Goal: Task Accomplishment & Management: Use online tool/utility

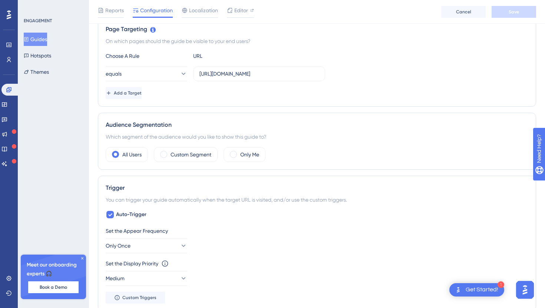
scroll to position [178, 0]
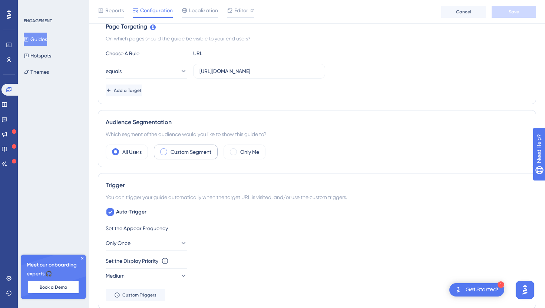
click at [173, 154] on label "Custom Segment" at bounding box center [191, 152] width 41 height 9
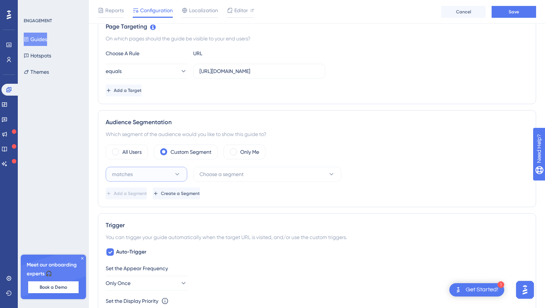
click at [178, 174] on icon at bounding box center [177, 174] width 7 height 7
click at [177, 191] on button "matches matches" at bounding box center [147, 197] width 72 height 15
click at [239, 174] on span "Choose a segment" at bounding box center [222, 174] width 44 height 9
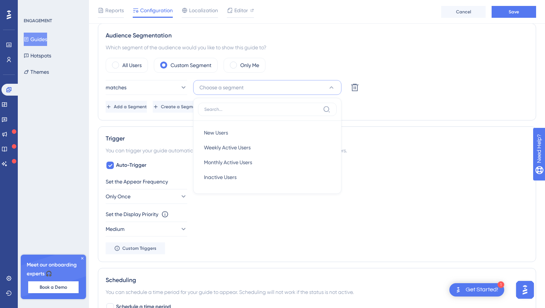
scroll to position [266, 0]
click at [375, 157] on div "Trigger You can trigger your guide automatically when the target URL is visited…" at bounding box center [317, 193] width 438 height 136
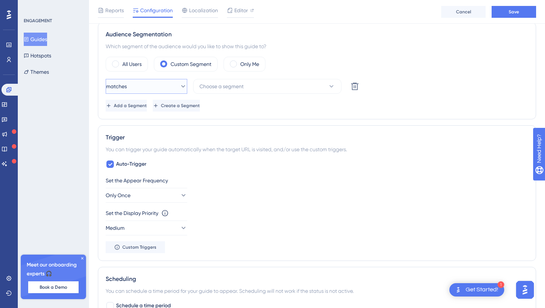
click at [143, 90] on button "matches" at bounding box center [147, 86] width 82 height 15
click at [156, 89] on button "matches" at bounding box center [147, 86] width 82 height 15
click at [120, 61] on div "All Users" at bounding box center [127, 64] width 42 height 15
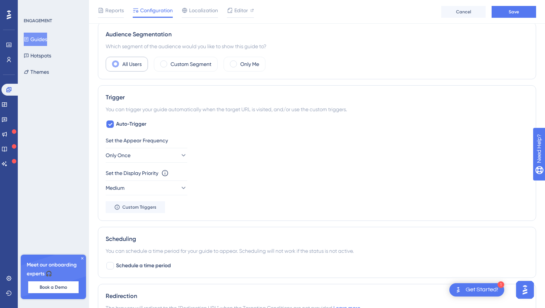
click at [120, 63] on div "All Users" at bounding box center [127, 64] width 42 height 15
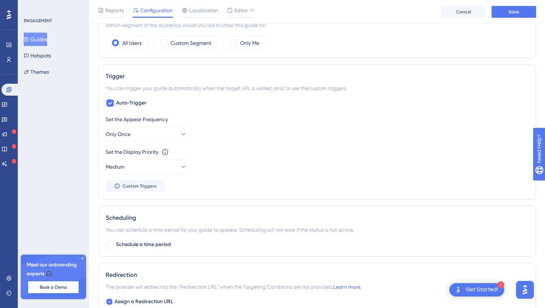
scroll to position [292, 0]
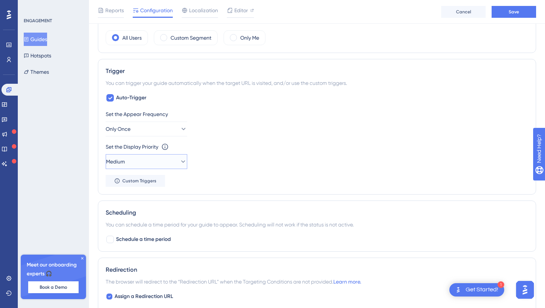
click at [150, 162] on button "Medium" at bounding box center [147, 161] width 82 height 15
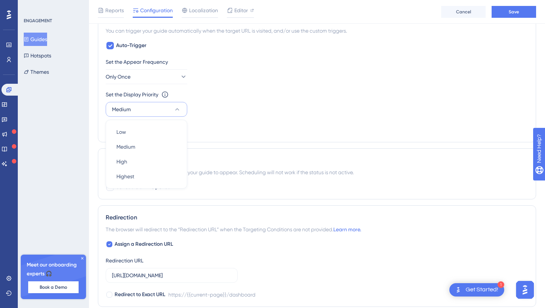
click at [224, 98] on div "Set the Display Priority This option will set the display priority between auto…" at bounding box center [317, 94] width 423 height 9
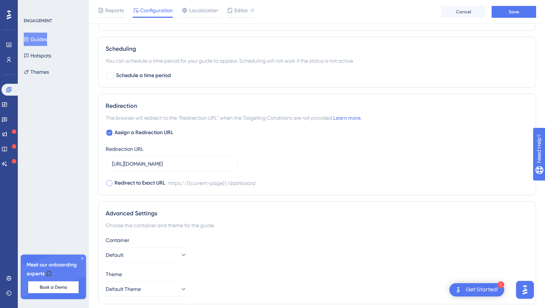
scroll to position [464, 0]
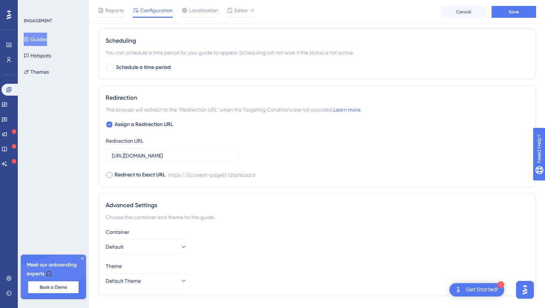
click at [109, 177] on div at bounding box center [109, 175] width 6 height 6
click at [110, 175] on icon at bounding box center [109, 175] width 3 height 6
click at [110, 175] on div at bounding box center [109, 175] width 6 height 6
checkbox input "true"
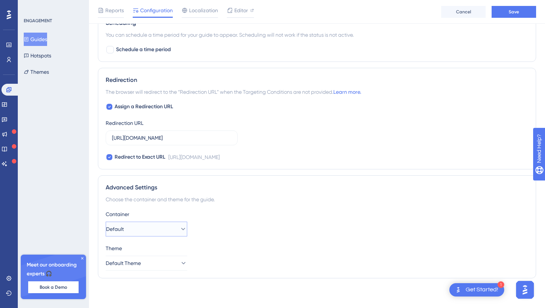
click at [159, 227] on button "Default" at bounding box center [147, 229] width 82 height 15
click at [160, 265] on button "Default Theme" at bounding box center [147, 263] width 82 height 15
click at [83, 259] on icon at bounding box center [82, 258] width 4 height 4
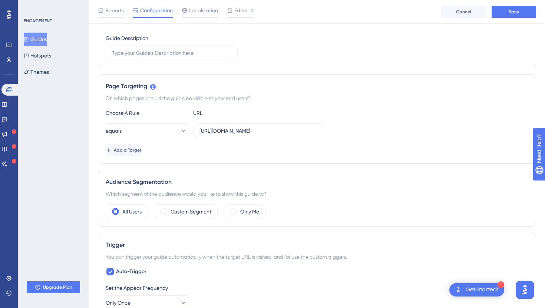
scroll to position [0, 0]
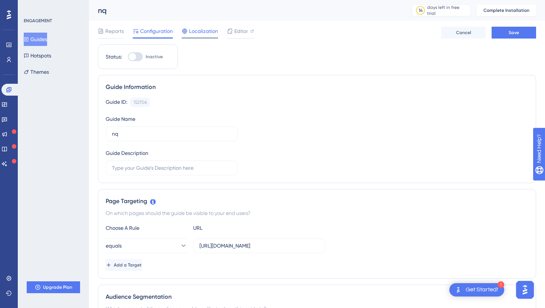
click at [195, 29] on span "Localization" at bounding box center [203, 31] width 29 height 9
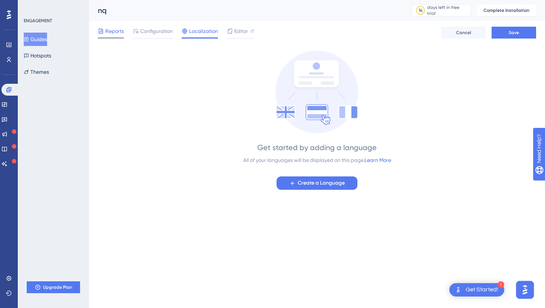
click at [118, 34] on span "Reports" at bounding box center [114, 31] width 19 height 9
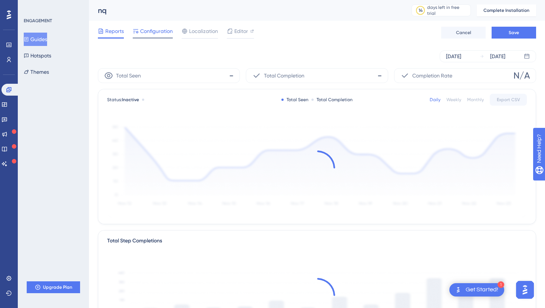
click at [153, 32] on span "Configuration" at bounding box center [156, 31] width 33 height 9
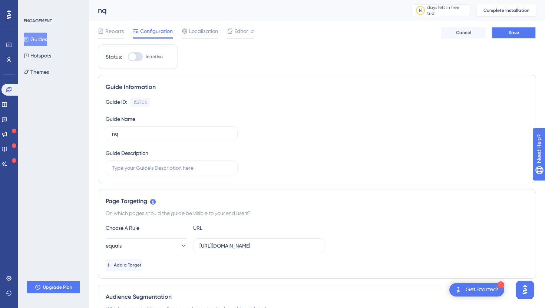
click at [513, 34] on span "Save" at bounding box center [514, 33] width 10 height 6
click at [7, 164] on icon at bounding box center [4, 164] width 6 height 6
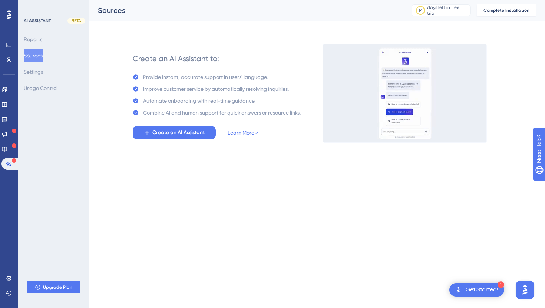
click at [7, 12] on icon at bounding box center [9, 15] width 4 height 10
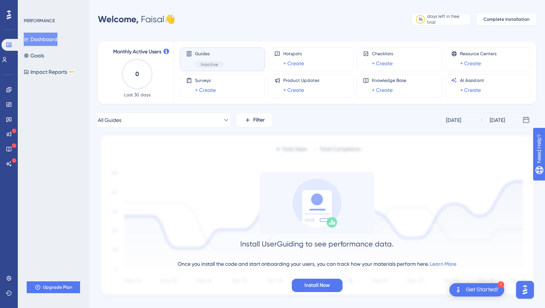
scroll to position [14, 0]
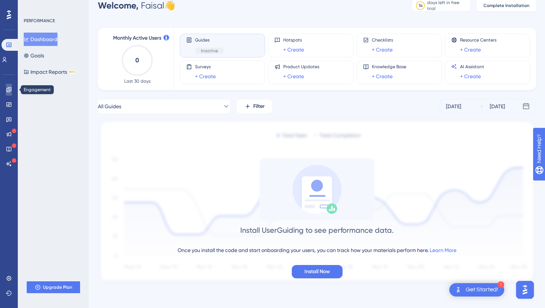
click at [9, 88] on icon at bounding box center [9, 90] width 6 height 6
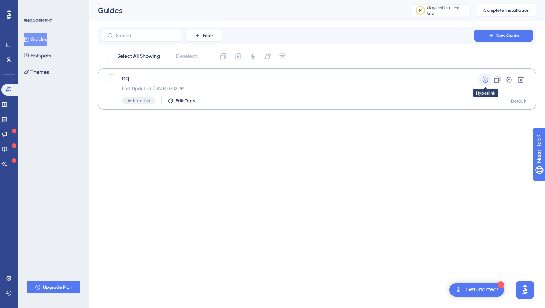
click at [483, 78] on icon at bounding box center [485, 80] width 5 height 6
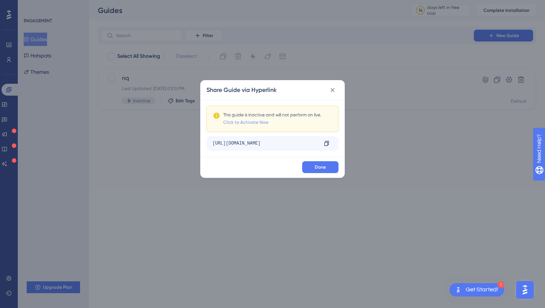
click at [253, 122] on link "Click to Activate Now" at bounding box center [245, 122] width 45 height 6
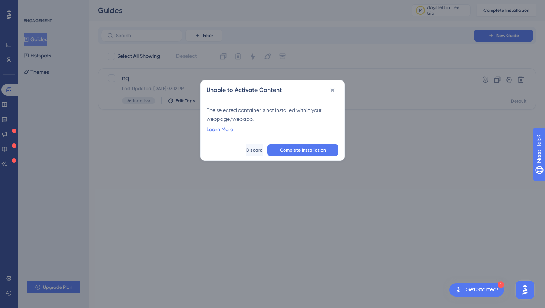
click at [302, 149] on span "Complete Installation" at bounding box center [303, 150] width 46 height 6
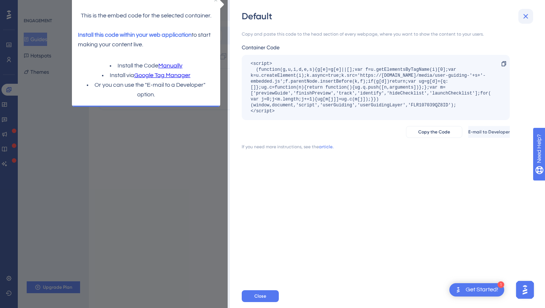
click at [531, 15] on button at bounding box center [526, 16] width 15 height 15
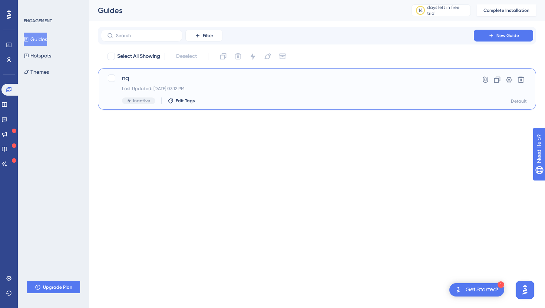
click at [243, 87] on div "Last Updated: Sep 25 2025, 03:12 PM" at bounding box center [287, 89] width 331 height 6
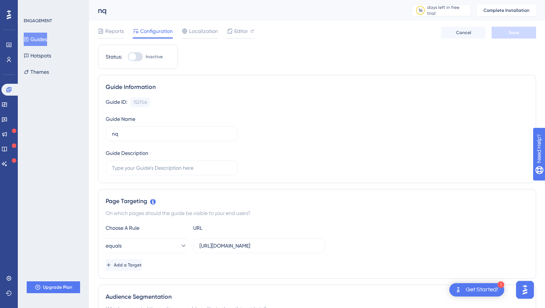
click at [9, 15] on icon at bounding box center [9, 14] width 4 height 9
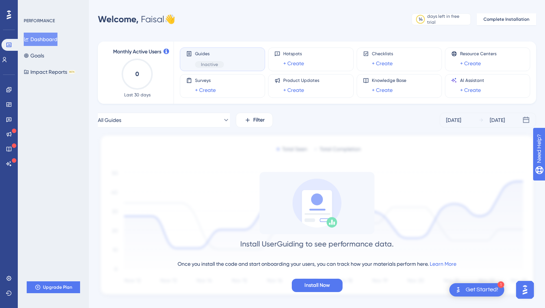
click at [227, 61] on div "Guides Inactive" at bounding box center [222, 59] width 73 height 17
click at [229, 58] on div "Guides Inactive" at bounding box center [222, 59] width 73 height 17
click at [237, 60] on div "Guides Inactive" at bounding box center [222, 59] width 73 height 17
click at [235, 55] on div "Guides Inactive" at bounding box center [222, 59] width 73 height 17
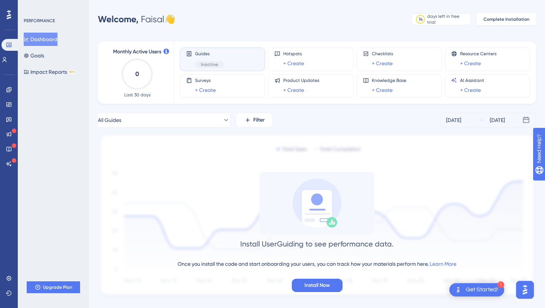
click at [198, 52] on span "Guides" at bounding box center [209, 54] width 29 height 6
click at [7, 89] on icon at bounding box center [8, 89] width 5 height 5
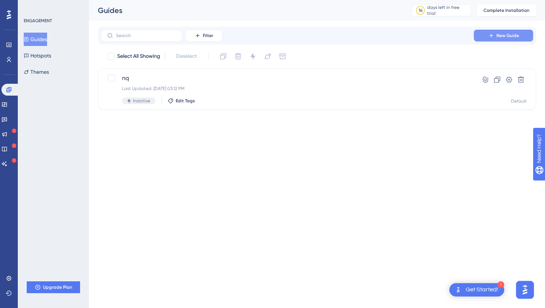
click at [492, 33] on icon at bounding box center [492, 36] width 6 height 6
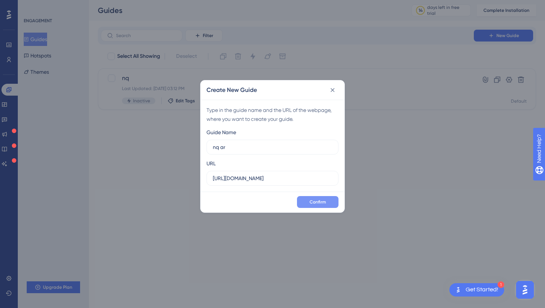
type input "nq ar"
click at [313, 197] on button "Confirm" at bounding box center [318, 202] width 42 height 12
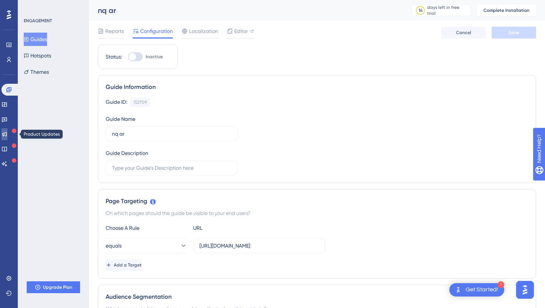
click at [7, 135] on link at bounding box center [4, 134] width 6 height 12
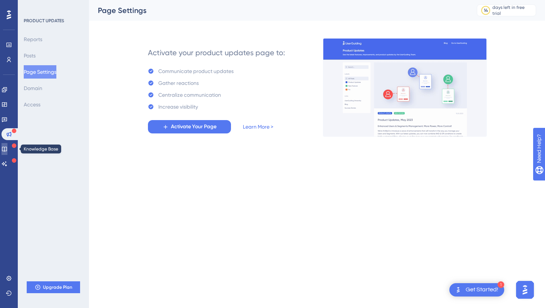
click at [7, 149] on icon at bounding box center [4, 149] width 5 height 5
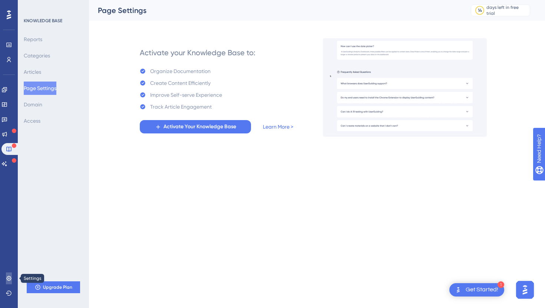
click at [9, 279] on icon at bounding box center [8, 278] width 5 height 5
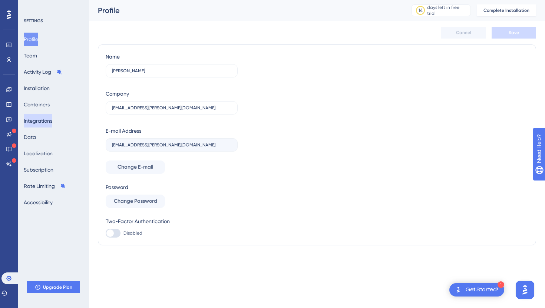
click at [41, 121] on button "Integrations" at bounding box center [38, 120] width 29 height 13
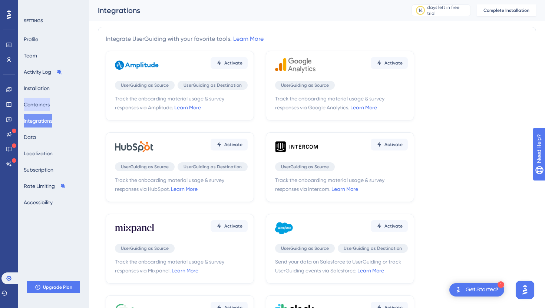
click at [32, 101] on button "Containers" at bounding box center [37, 104] width 26 height 13
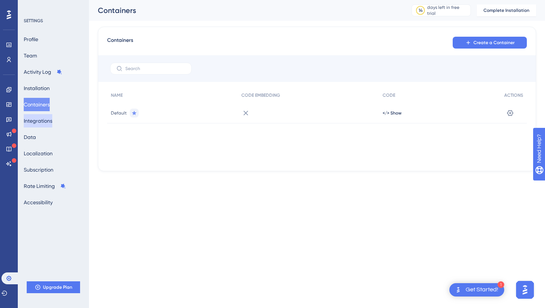
click at [34, 122] on button "Integrations" at bounding box center [38, 120] width 29 height 13
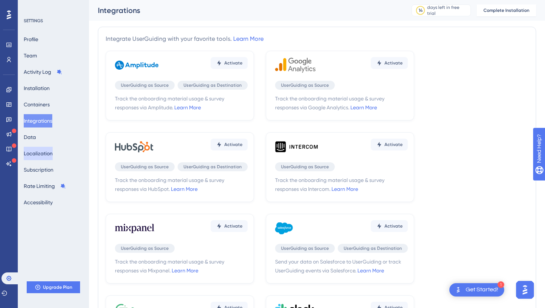
click at [42, 150] on button "Localization" at bounding box center [38, 153] width 29 height 13
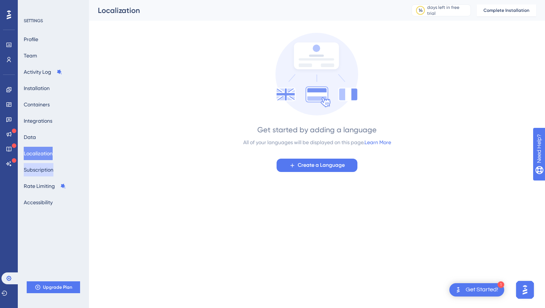
click at [42, 171] on button "Subscription" at bounding box center [39, 169] width 30 height 13
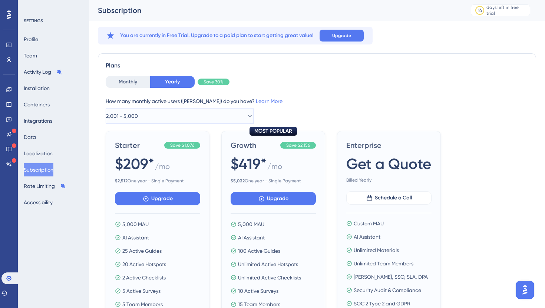
click at [185, 114] on button "2,001 - 5,000" at bounding box center [180, 116] width 148 height 15
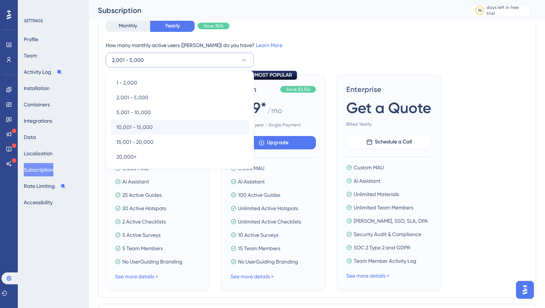
scroll to position [63, 0]
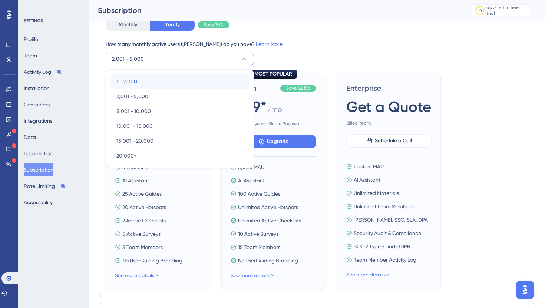
click at [151, 81] on div "1 - 2,000 1 - 2,000" at bounding box center [179, 81] width 127 height 15
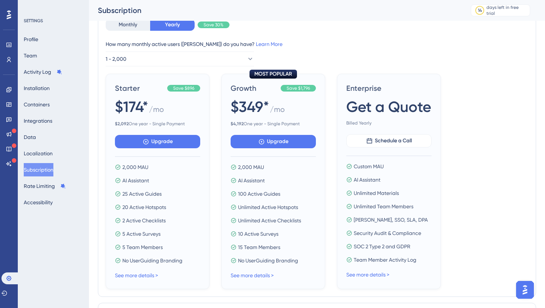
scroll to position [55, 0]
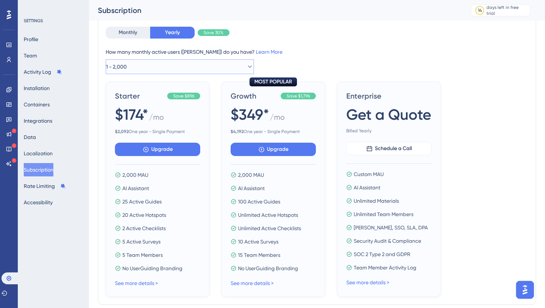
click at [155, 67] on button "1 - 2,000" at bounding box center [180, 66] width 148 height 15
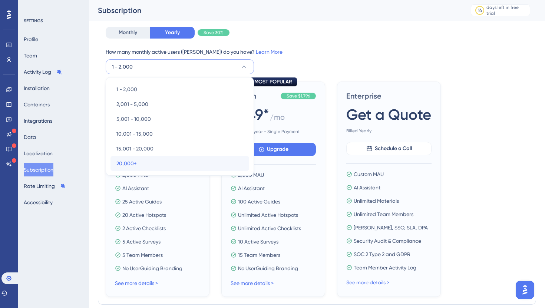
click at [141, 161] on div "20,000+ 20,000+" at bounding box center [179, 163] width 127 height 15
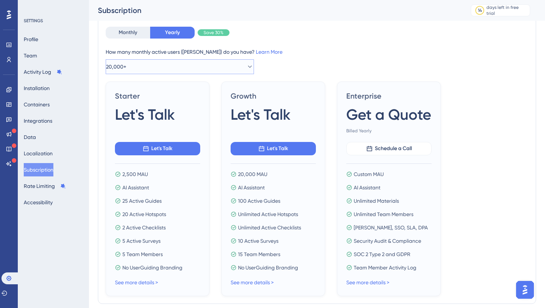
click at [159, 68] on button "20,000+" at bounding box center [180, 66] width 148 height 15
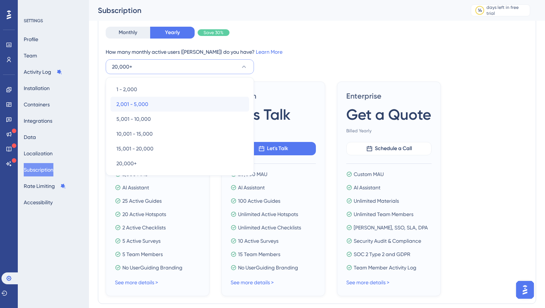
click at [145, 107] on span "2,001 - 5,000" at bounding box center [132, 104] width 32 height 9
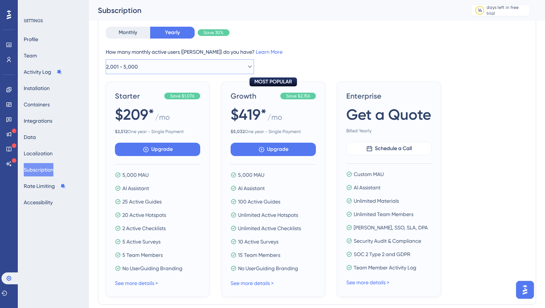
click at [158, 67] on button "2,001 - 5,000" at bounding box center [180, 66] width 148 height 15
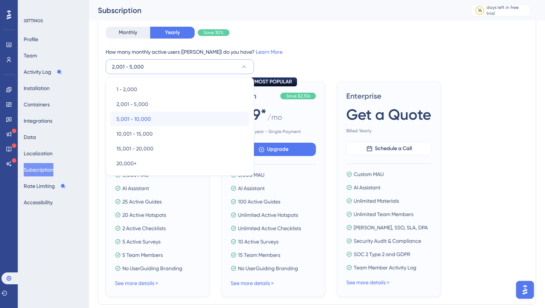
click at [141, 118] on span "5,001 - 10,000" at bounding box center [133, 119] width 34 height 9
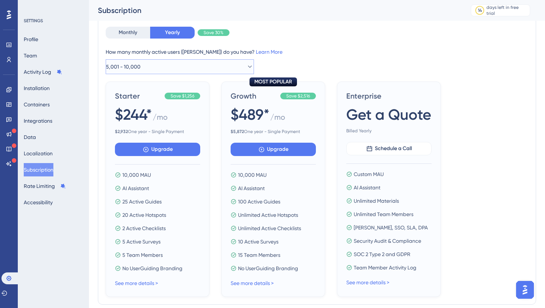
click at [155, 65] on button "5,001 - 10,000" at bounding box center [180, 66] width 148 height 15
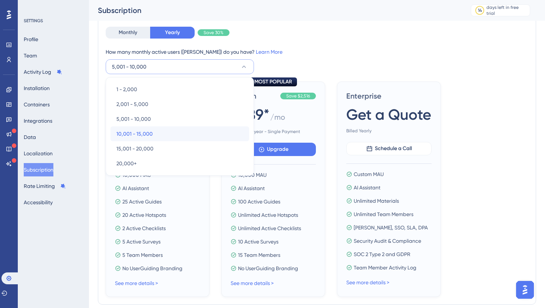
click at [135, 136] on span "10,001 - 15,000" at bounding box center [134, 133] width 36 height 9
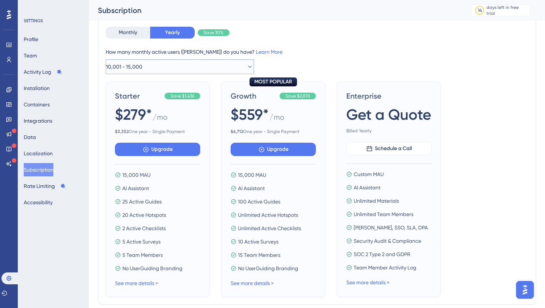
click at [153, 66] on button "10,001 - 15,000" at bounding box center [180, 66] width 148 height 15
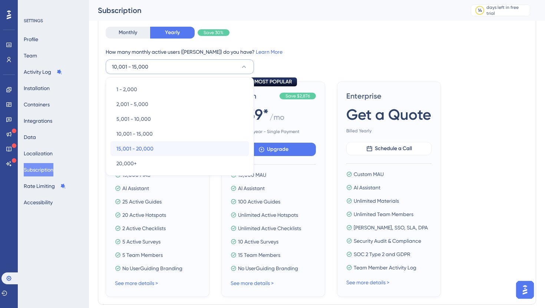
click at [145, 143] on div "15,001 - 20,000 15,001 - 20,000" at bounding box center [179, 148] width 127 height 15
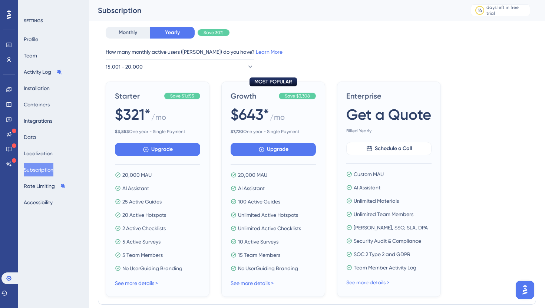
click at [132, 40] on div "Monthly Yearly Save 30% How many monthly active users (MAUs) do you have? Learn…" at bounding box center [317, 50] width 423 height 47
click at [133, 33] on button "Monthly" at bounding box center [128, 33] width 45 height 12
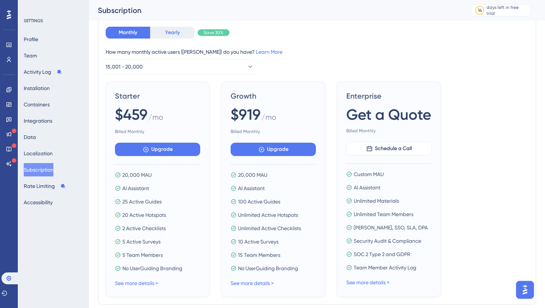
click at [165, 33] on button "Yearly" at bounding box center [172, 33] width 45 height 12
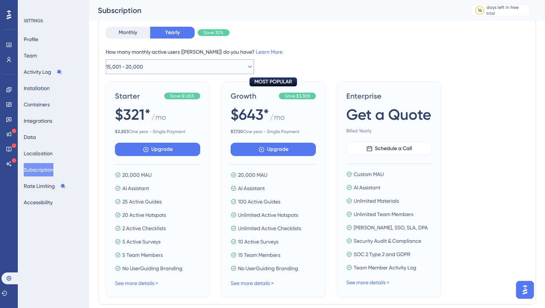
click at [168, 67] on button "15,001 - 20,000" at bounding box center [180, 66] width 148 height 15
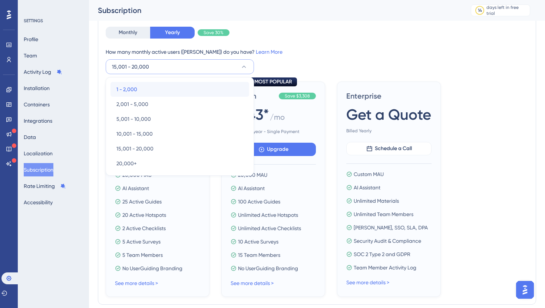
click at [157, 87] on div "1 - 2,000 1 - 2,000" at bounding box center [179, 89] width 127 height 15
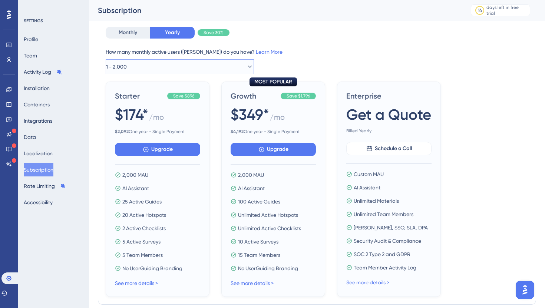
click at [161, 66] on button "1 - 2,000" at bounding box center [180, 66] width 148 height 15
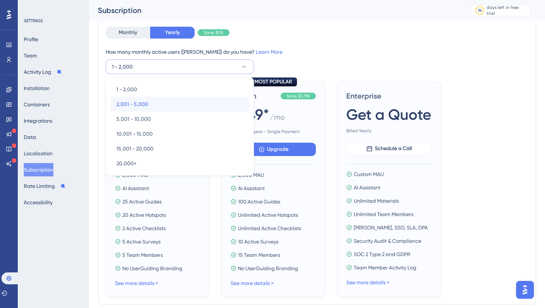
click at [145, 101] on span "2,001 - 5,000" at bounding box center [132, 104] width 32 height 9
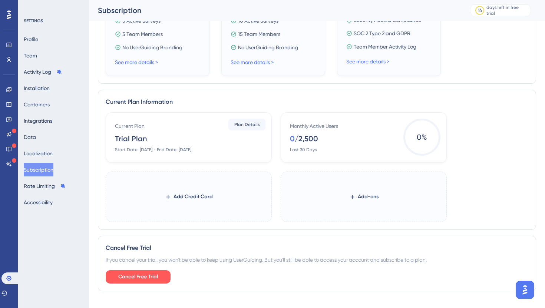
scroll to position [289, 0]
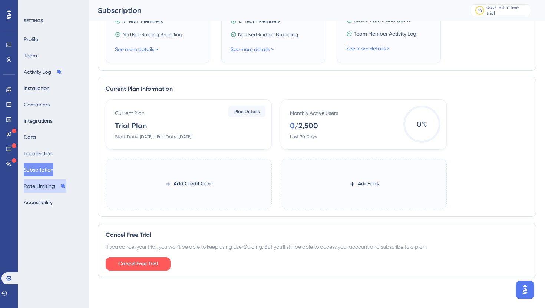
click at [40, 186] on button "Rate Limiting" at bounding box center [45, 186] width 42 height 13
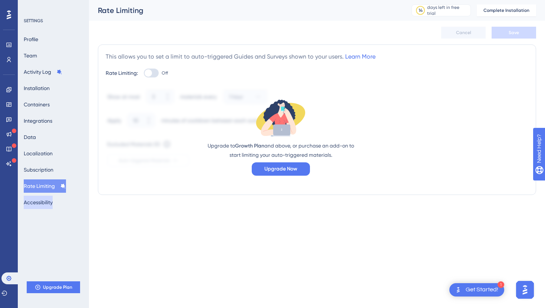
click at [44, 204] on button "Accessibility" at bounding box center [38, 202] width 29 height 13
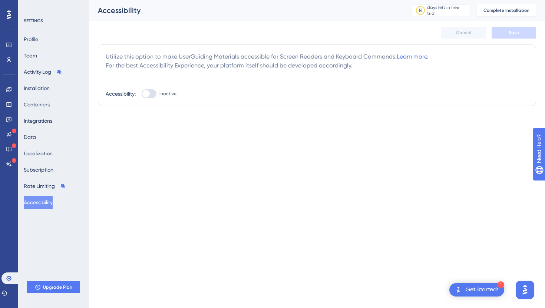
click at [47, 55] on div "Profile Team Activity Log Installation Containers Integrations Data Localizatio…" at bounding box center [54, 121] width 60 height 177
click at [37, 50] on button "Team" at bounding box center [30, 55] width 13 height 13
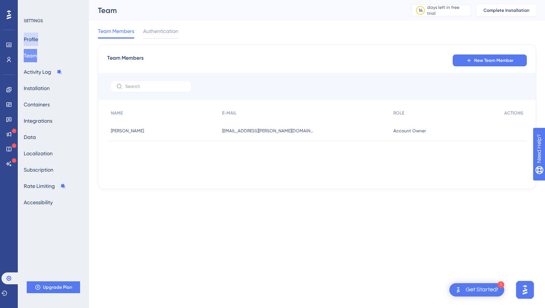
click at [38, 39] on button "Profile" at bounding box center [31, 39] width 14 height 13
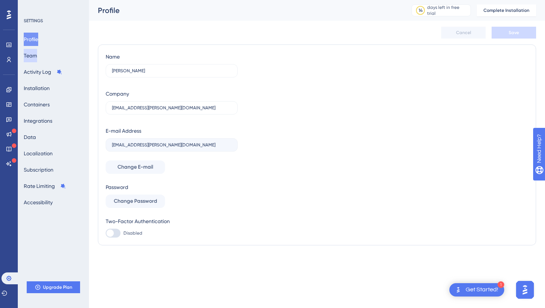
click at [36, 56] on button "Team" at bounding box center [30, 55] width 13 height 13
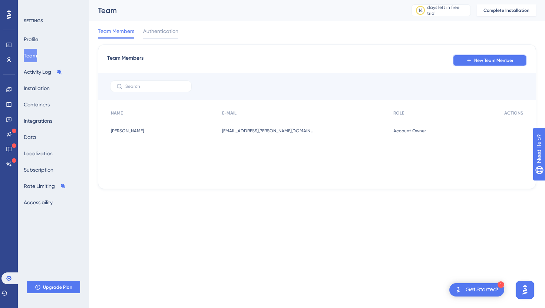
click at [468, 58] on icon at bounding box center [469, 60] width 6 height 6
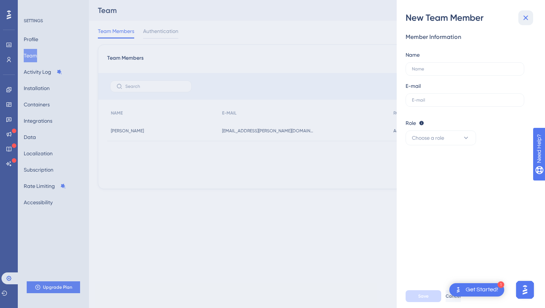
click at [529, 17] on icon at bounding box center [526, 17] width 9 height 9
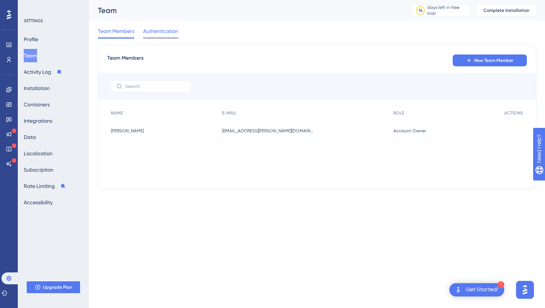
click at [162, 28] on span "Authentication" at bounding box center [160, 31] width 35 height 9
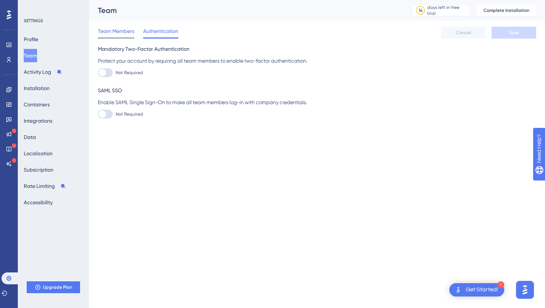
click at [125, 33] on span "Team Members" at bounding box center [116, 31] width 36 height 9
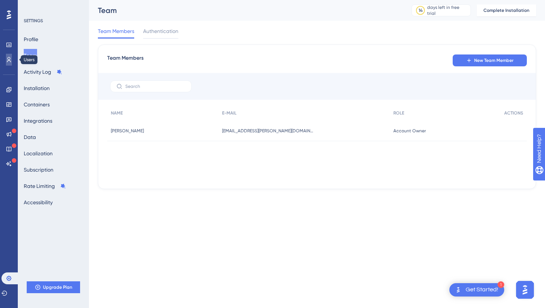
click at [9, 60] on icon at bounding box center [9, 59] width 4 height 5
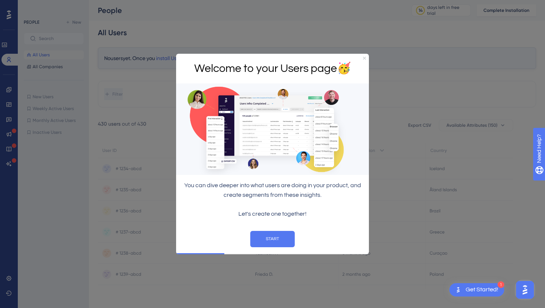
click at [365, 57] on icon "Close Preview" at bounding box center [364, 57] width 3 height 3
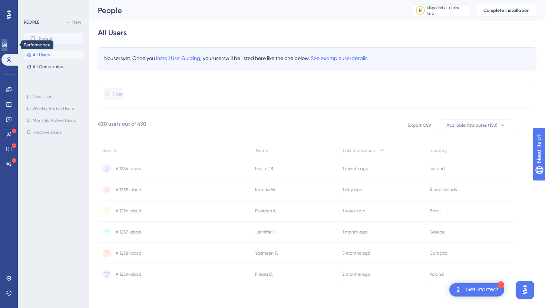
click at [7, 47] on icon at bounding box center [4, 45] width 5 height 4
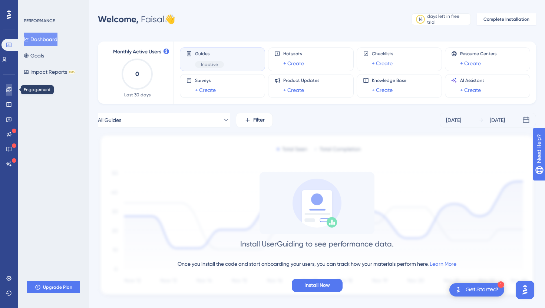
click at [12, 92] on link at bounding box center [9, 90] width 6 height 12
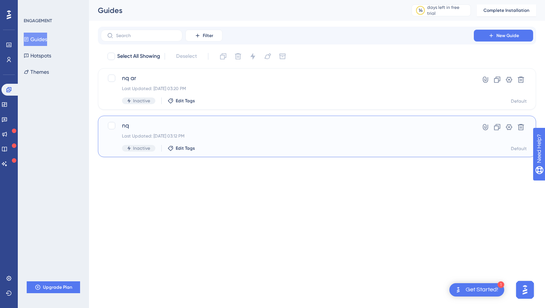
click at [256, 137] on div "Last Updated: Sep 25 2025, 03:12 PM" at bounding box center [287, 136] width 331 height 6
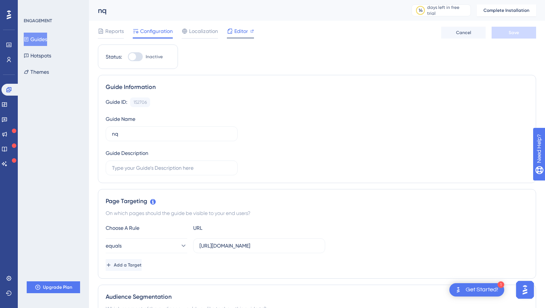
click at [239, 32] on span "Editor" at bounding box center [241, 31] width 14 height 9
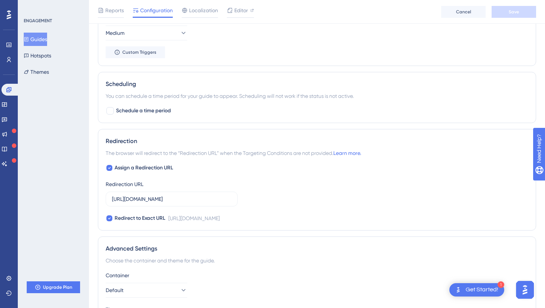
scroll to position [482, 0]
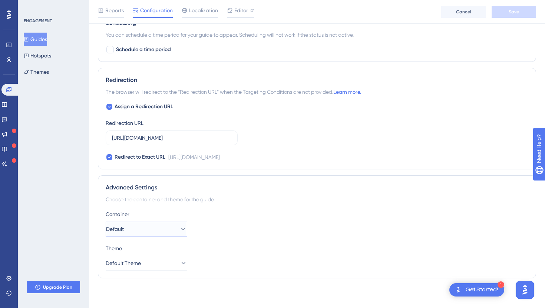
click at [146, 226] on button "Default" at bounding box center [147, 229] width 82 height 15
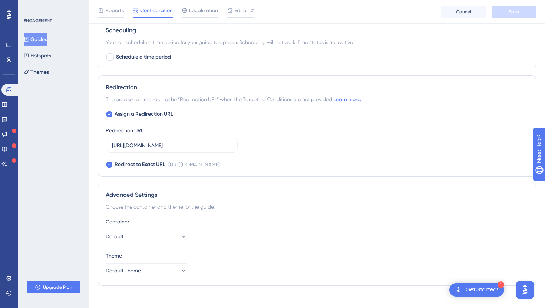
scroll to position [0, 0]
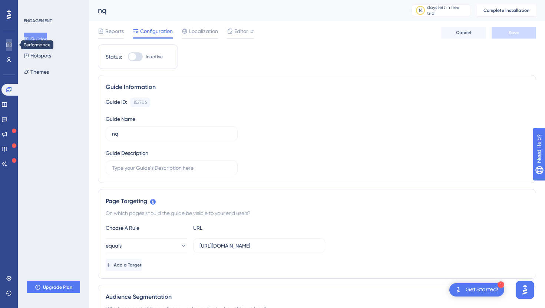
click at [11, 46] on icon at bounding box center [8, 45] width 5 height 4
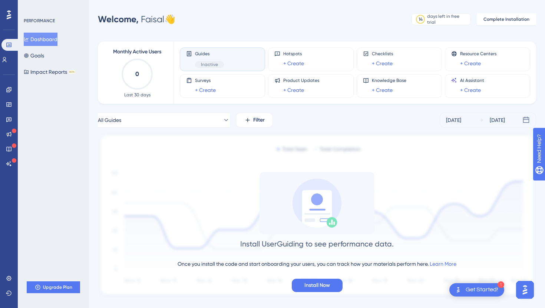
click at [16, 24] on div "Performance Users" at bounding box center [8, 43] width 15 height 45
click at [11, 23] on div "Performance Users" at bounding box center [8, 43] width 15 height 45
click at [10, 17] on icon at bounding box center [9, 14] width 4 height 9
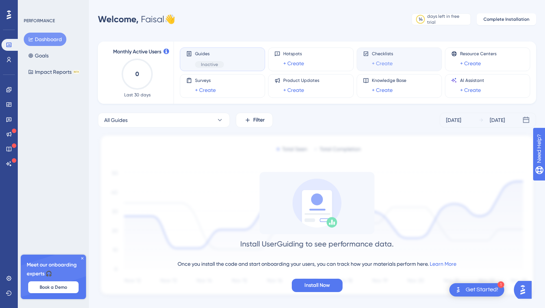
click at [383, 60] on link "+ Create" at bounding box center [382, 63] width 21 height 9
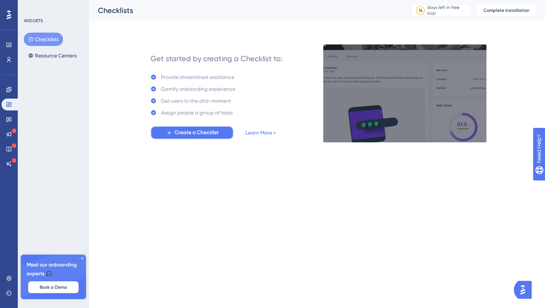
click at [211, 135] on span "Create a Checklist" at bounding box center [197, 132] width 44 height 9
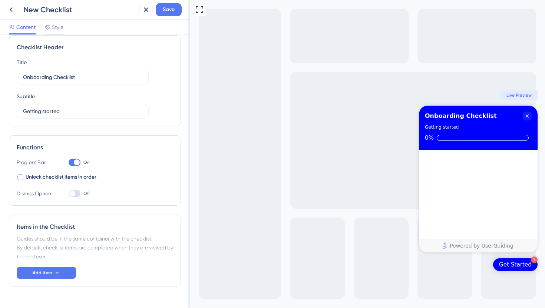
scroll to position [10, 0]
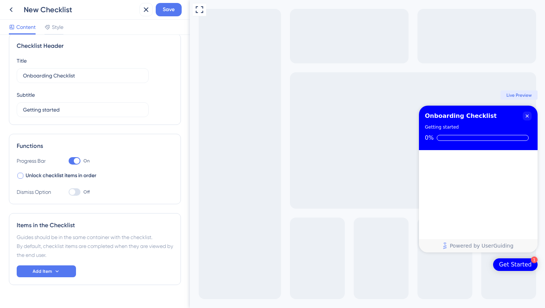
click at [20, 175] on div at bounding box center [20, 176] width 6 height 6
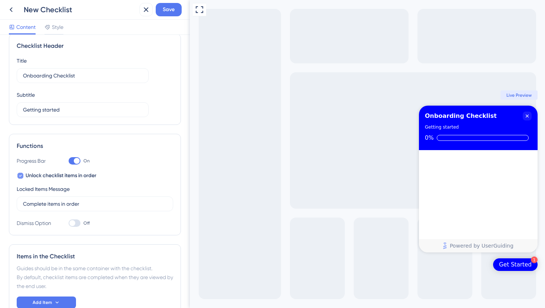
click at [20, 175] on icon at bounding box center [20, 176] width 3 height 6
checkbox input "false"
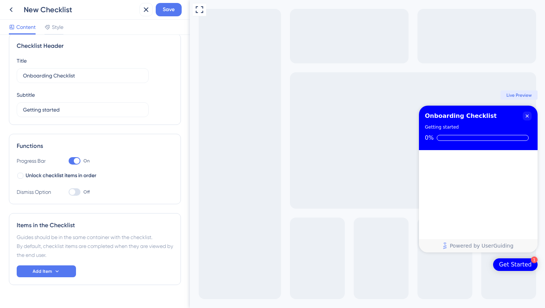
click at [74, 192] on div at bounding box center [72, 192] width 6 height 6
click at [69, 192] on input "Off" at bounding box center [68, 192] width 0 height 0
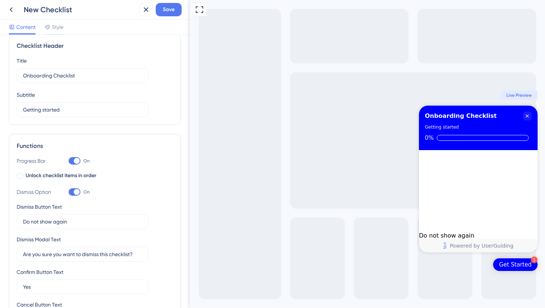
click at [74, 192] on div at bounding box center [77, 192] width 6 height 6
click at [69, 192] on input "On" at bounding box center [68, 192] width 0 height 0
checkbox input "false"
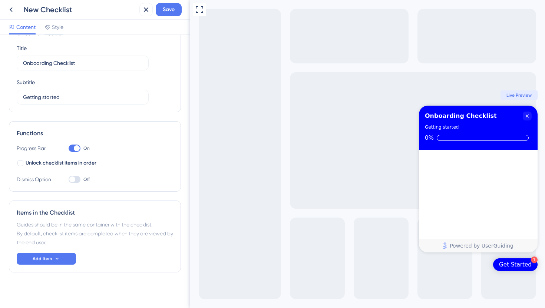
scroll to position [26, 0]
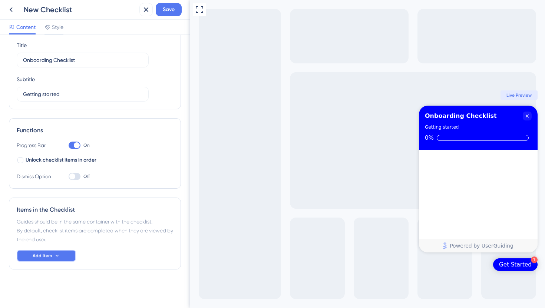
click at [51, 256] on span "Add Item" at bounding box center [42, 256] width 19 height 6
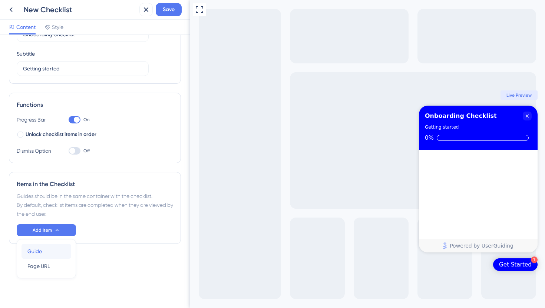
click at [49, 253] on div "Guide Guide" at bounding box center [46, 251] width 38 height 15
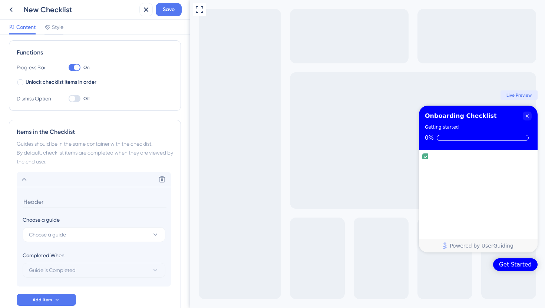
scroll to position [148, 0]
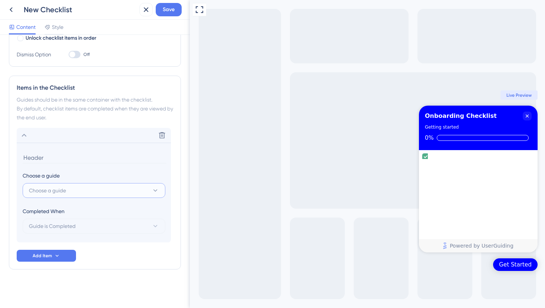
click at [49, 193] on span "Choose a guide" at bounding box center [47, 190] width 37 height 9
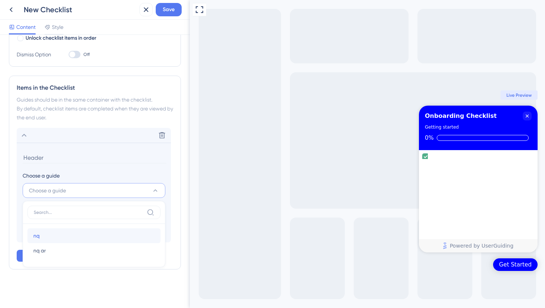
click at [49, 233] on div "nq nq" at bounding box center [93, 236] width 121 height 15
type input "nq"
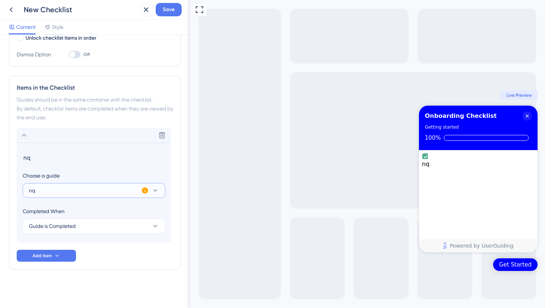
click at [93, 193] on button "nq" at bounding box center [94, 190] width 143 height 15
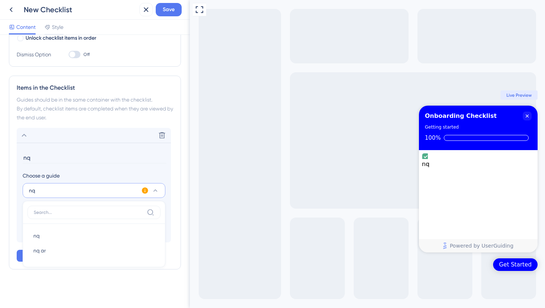
click at [145, 190] on icon at bounding box center [145, 191] width 6 height 6
click at [197, 201] on span "Activate Now" at bounding box center [194, 200] width 28 height 6
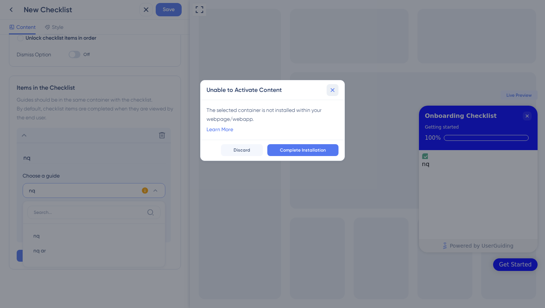
click at [333, 88] on icon at bounding box center [332, 89] width 7 height 7
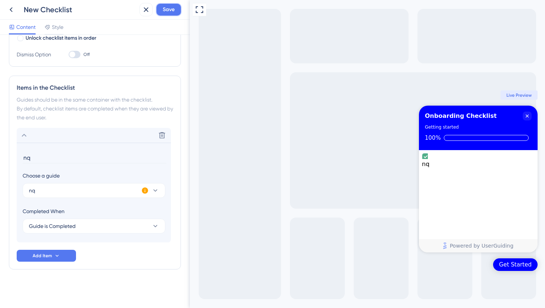
click at [161, 10] on button "Save" at bounding box center [169, 9] width 26 height 13
click at [463, 164] on div "nq" at bounding box center [478, 164] width 113 height 22
click at [522, 161] on div "nq" at bounding box center [478, 164] width 113 height 22
click at [427, 168] on icon "nq is complete." at bounding box center [425, 171] width 3 height 6
click at [516, 97] on span "Live Preview" at bounding box center [519, 95] width 25 height 6
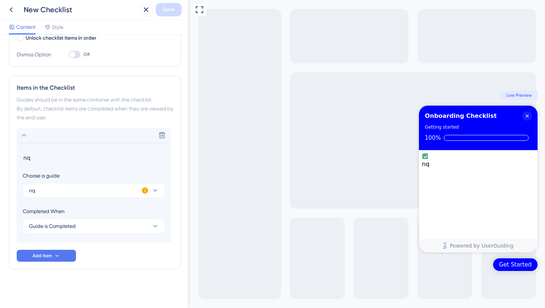
click at [529, 94] on span "Live Preview" at bounding box center [519, 95] width 25 height 6
click at [515, 93] on span "Live Preview" at bounding box center [519, 95] width 25 height 6
click at [506, 94] on div "Live Preview" at bounding box center [519, 95] width 37 height 9
click at [199, 13] on icon at bounding box center [199, 9] width 9 height 9
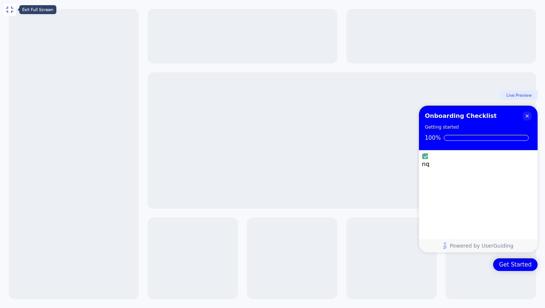
click at [13, 7] on icon at bounding box center [9, 9] width 9 height 9
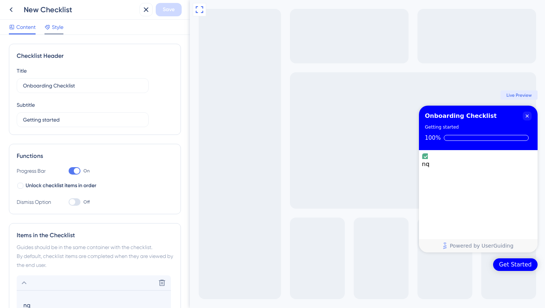
click at [53, 28] on span "Style" at bounding box center [57, 27] width 11 height 9
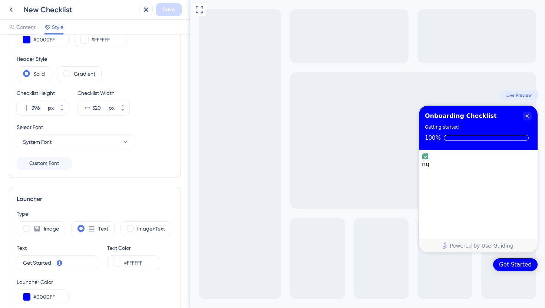
scroll to position [53, 0]
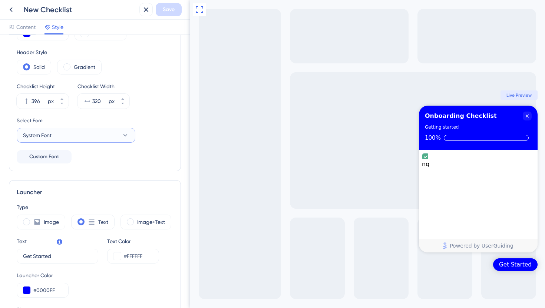
click at [118, 133] on button "System Font" at bounding box center [76, 135] width 119 height 15
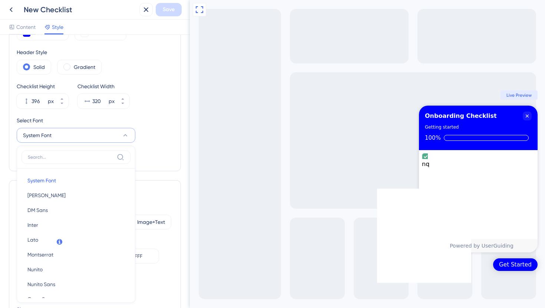
scroll to position [105, 0]
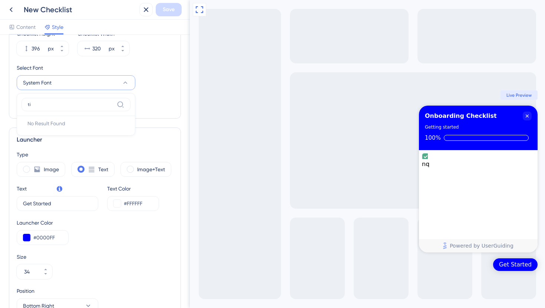
type input "t"
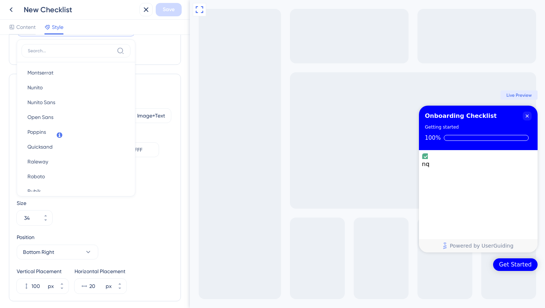
scroll to position [0, 0]
click at [167, 83] on div "Launcher" at bounding box center [95, 86] width 157 height 9
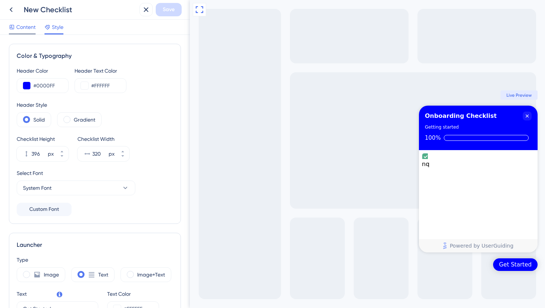
click at [32, 27] on span "Content" at bounding box center [25, 27] width 19 height 9
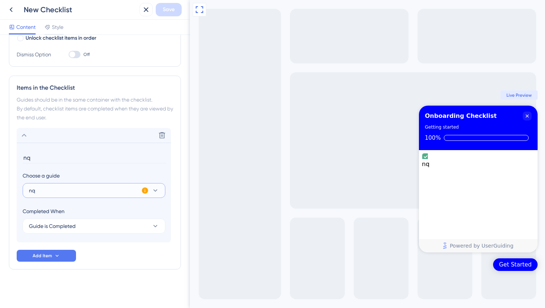
click at [115, 195] on button "nq" at bounding box center [94, 190] width 143 height 15
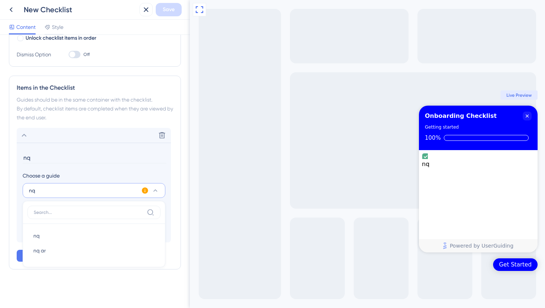
click at [115, 195] on button "nq" at bounding box center [94, 190] width 143 height 15
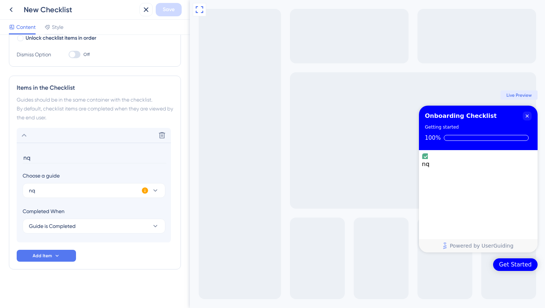
click at [145, 189] on icon at bounding box center [144, 190] width 7 height 7
click at [183, 198] on span "Activate Now" at bounding box center [194, 200] width 28 height 6
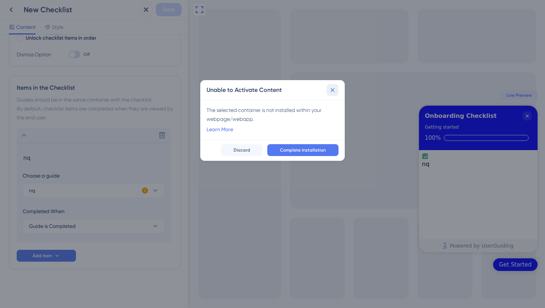
click at [333, 89] on icon at bounding box center [333, 90] width 4 height 4
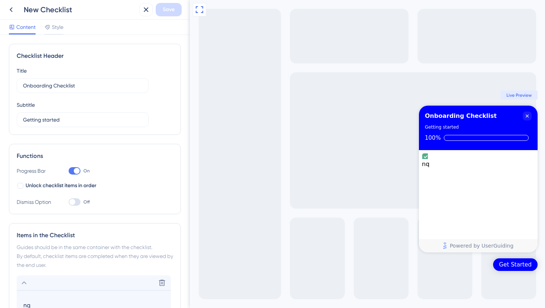
scroll to position [148, 0]
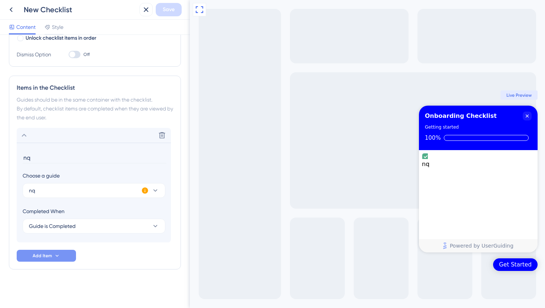
click at [66, 258] on button "Add Item" at bounding box center [46, 256] width 59 height 12
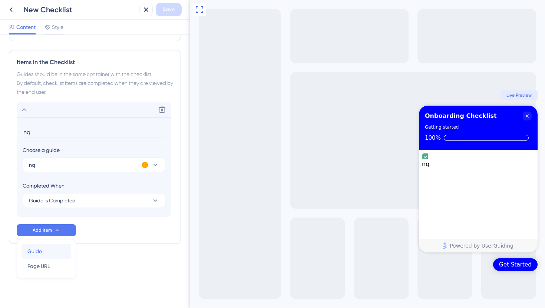
click at [43, 251] on div "Guide Guide" at bounding box center [46, 251] width 38 height 15
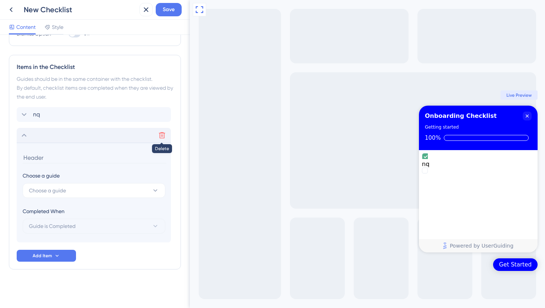
click at [163, 135] on icon at bounding box center [161, 135] width 7 height 7
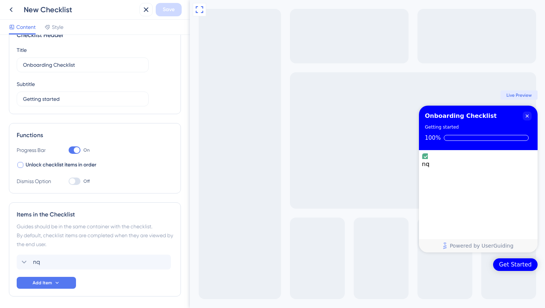
scroll to position [48, 0]
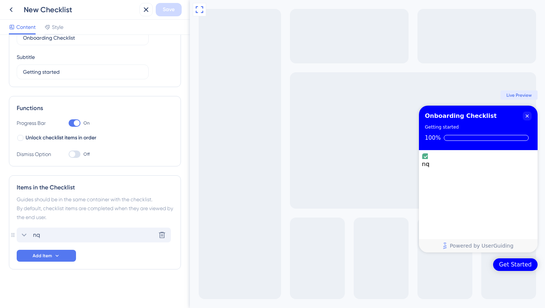
click at [37, 236] on span "nq" at bounding box center [36, 235] width 7 height 9
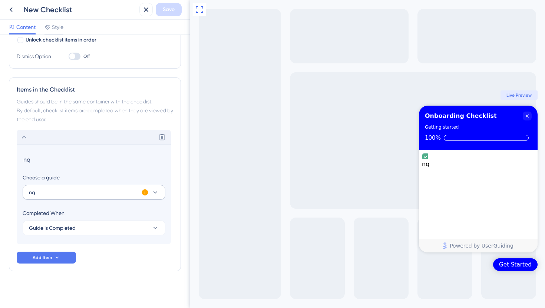
scroll to position [148, 0]
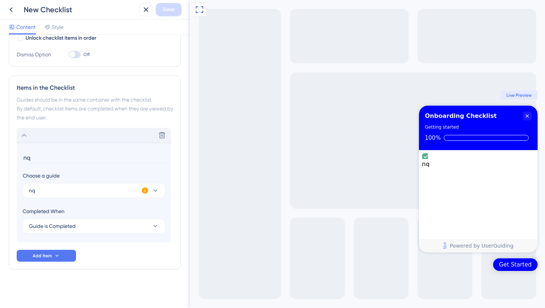
type input "n"
type input "Make a Deposit"
click at [109, 253] on div "Delete Make a Deposit Choose a guide nq Completed When Guide is Completed This …" at bounding box center [95, 195] width 157 height 134
click at [172, 9] on span "Save" at bounding box center [169, 9] width 12 height 9
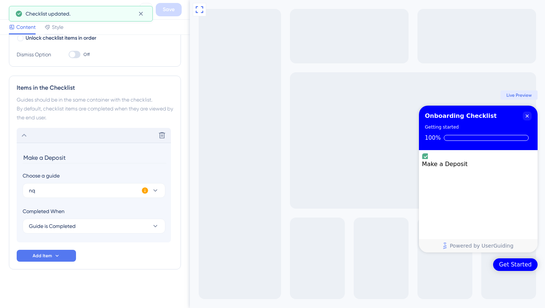
click at [91, 158] on input "Make a Deposit" at bounding box center [95, 157] width 144 height 11
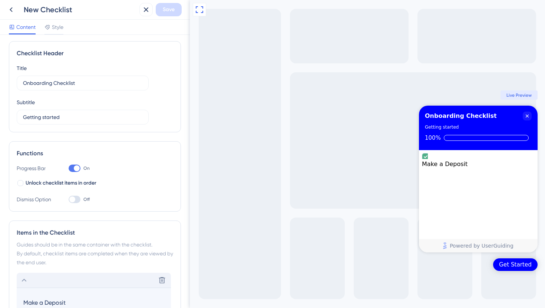
scroll to position [2, 0]
click at [76, 169] on div at bounding box center [77, 169] width 6 height 6
click at [69, 169] on input "On" at bounding box center [68, 169] width 0 height 0
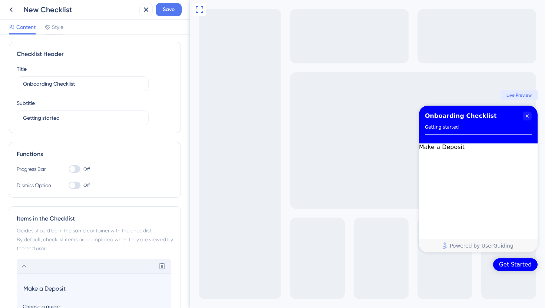
click at [76, 168] on div at bounding box center [75, 168] width 12 height 7
click at [69, 169] on input "Off" at bounding box center [68, 169] width 0 height 0
checkbox input "true"
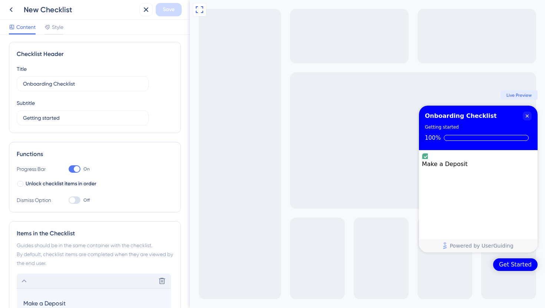
click at [76, 200] on div at bounding box center [75, 200] width 12 height 7
click at [69, 200] on input "Off" at bounding box center [68, 200] width 0 height 0
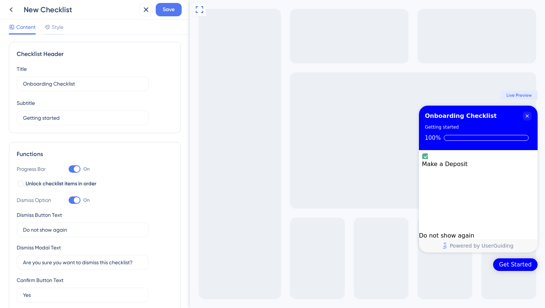
click at [76, 201] on div at bounding box center [77, 200] width 6 height 6
click at [69, 201] on input "On" at bounding box center [68, 200] width 0 height 0
checkbox input "false"
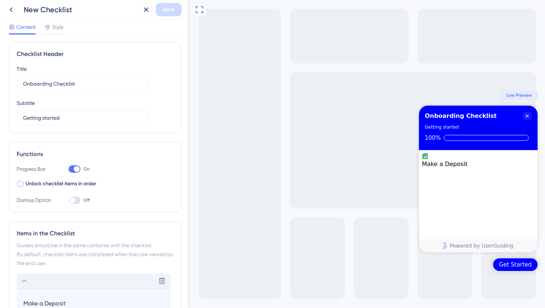
click at [20, 184] on div at bounding box center [20, 184] width 6 height 6
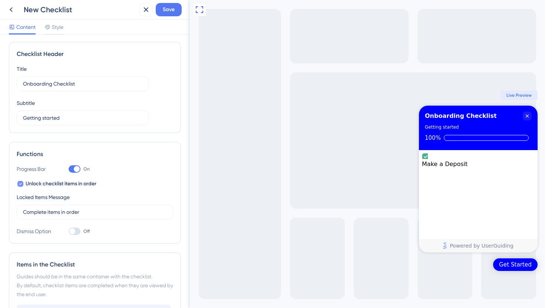
click at [22, 184] on icon at bounding box center [20, 184] width 3 height 6
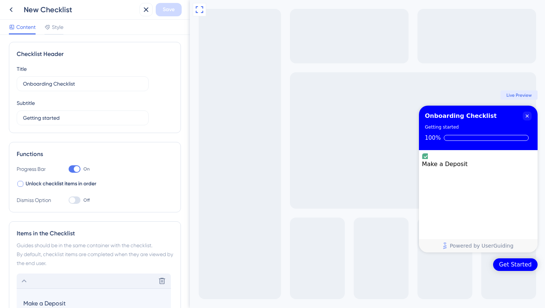
click at [22, 184] on div at bounding box center [20, 184] width 6 height 6
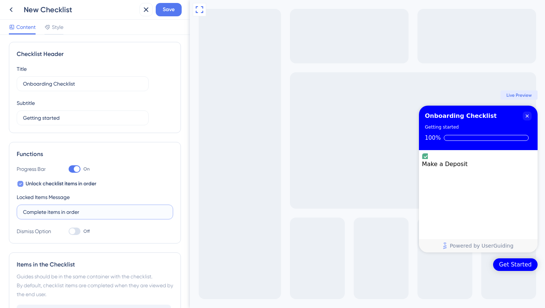
click at [90, 212] on input "Complete items in order" at bounding box center [95, 212] width 144 height 8
click at [20, 185] on icon at bounding box center [20, 184] width 3 height 6
checkbox input "false"
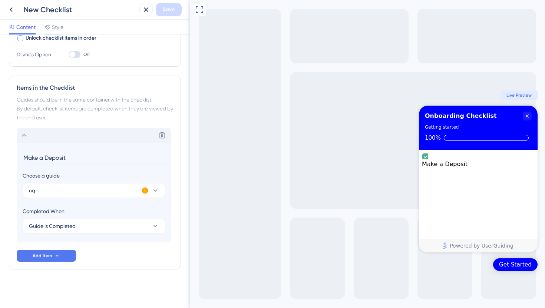
scroll to position [0, 0]
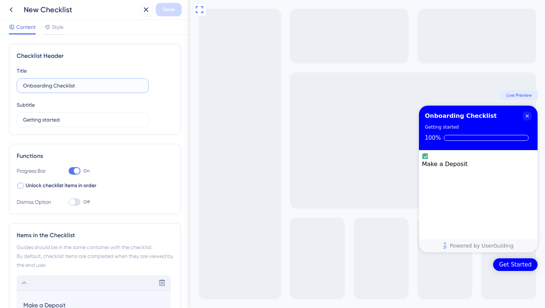
click at [99, 86] on input "Onboarding Checklist" at bounding box center [82, 86] width 119 height 8
click at [160, 90] on div "Title Onboarding Checklist Subtitle Getting started" at bounding box center [95, 96] width 157 height 61
click at [147, 9] on icon at bounding box center [146, 9] width 9 height 9
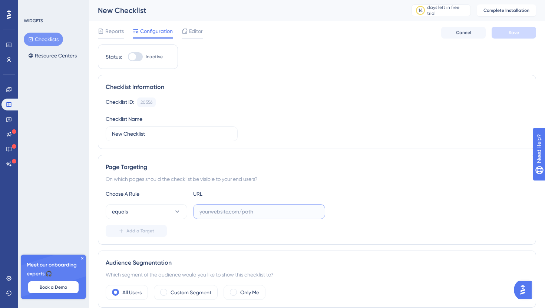
click at [221, 213] on input "text" at bounding box center [259, 212] width 119 height 8
click at [243, 213] on input "text" at bounding box center [259, 212] width 119 height 8
paste input "[URL][DOMAIN_NAME]"
click at [279, 214] on input "[URL][DOMAIN_NAME]" at bounding box center [259, 212] width 119 height 8
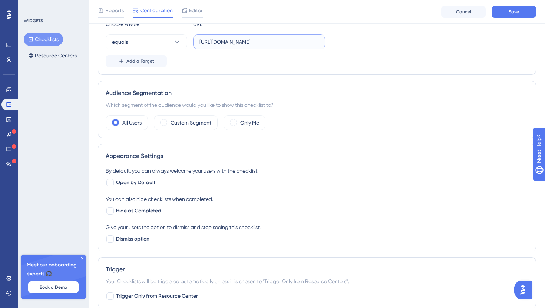
scroll to position [173, 0]
type input "https://app.nqoodx.com"
click at [110, 211] on div at bounding box center [109, 210] width 7 height 7
checkbox input "true"
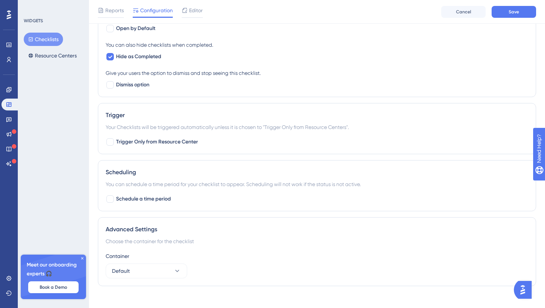
scroll to position [335, 0]
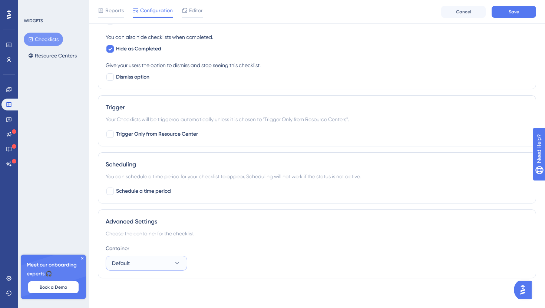
click at [137, 257] on button "Default" at bounding box center [147, 263] width 82 height 15
click at [138, 259] on button "Default" at bounding box center [147, 263] width 82 height 15
click at [80, 256] on icon at bounding box center [82, 258] width 4 height 4
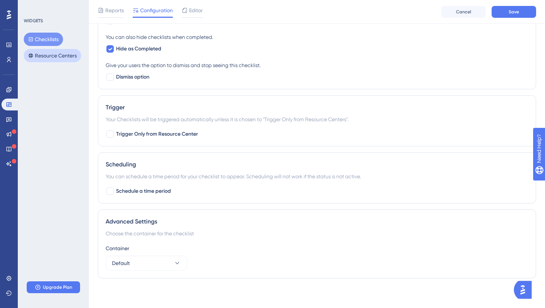
click at [47, 57] on button "Resource Centers" at bounding box center [52, 55] width 57 height 13
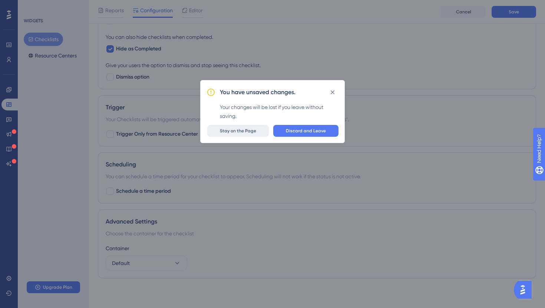
click at [230, 129] on span "Stay on the Page" at bounding box center [238, 131] width 36 height 6
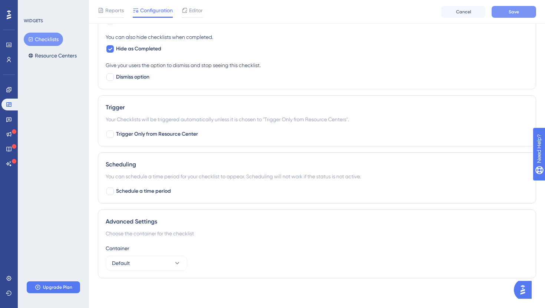
click at [515, 6] on button "Save" at bounding box center [514, 12] width 45 height 12
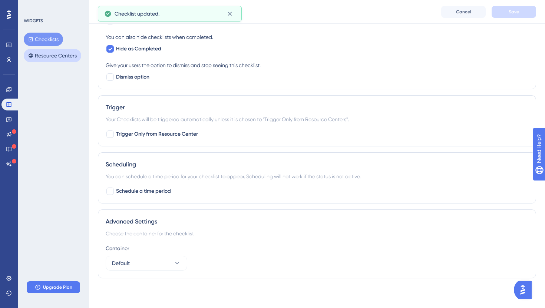
click at [67, 56] on button "Resource Centers" at bounding box center [52, 55] width 57 height 13
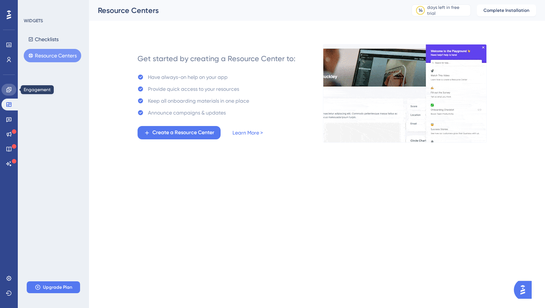
click at [8, 94] on link at bounding box center [8, 90] width 15 height 12
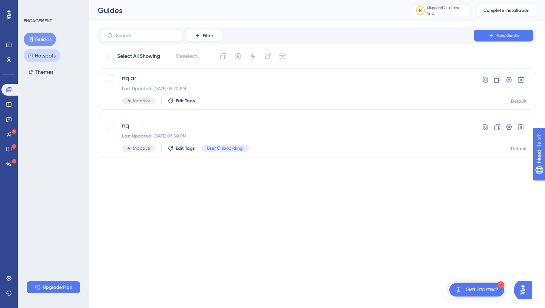
click at [52, 55] on button "Hotspots" at bounding box center [42, 55] width 36 height 13
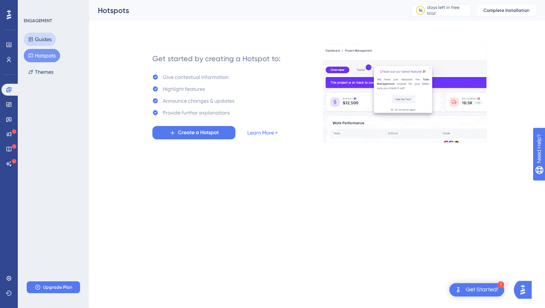
click at [46, 40] on button "Guides" at bounding box center [40, 39] width 32 height 13
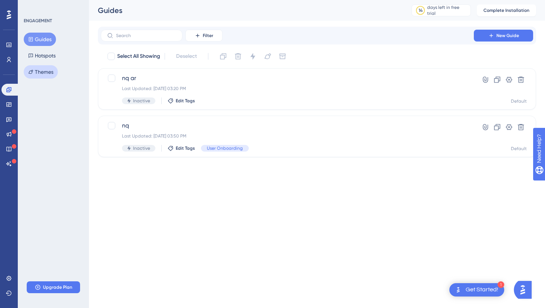
click at [45, 70] on button "Themes" at bounding box center [41, 71] width 34 height 13
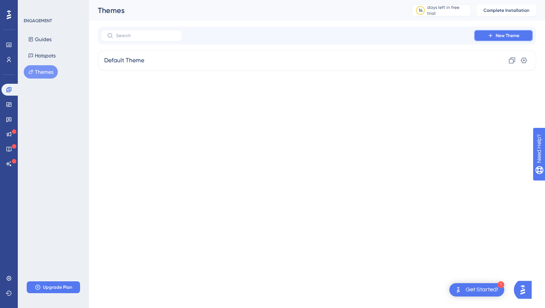
click at [485, 33] on button "New Theme" at bounding box center [503, 36] width 59 height 12
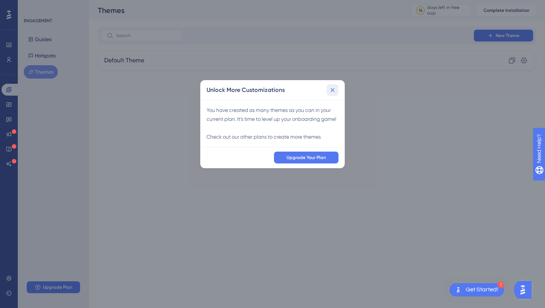
click at [331, 90] on icon at bounding box center [332, 89] width 7 height 7
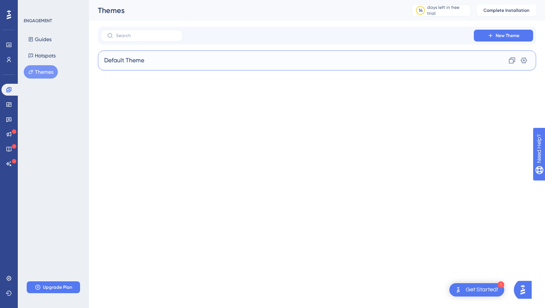
click at [267, 56] on div "Default Theme Clone Settings" at bounding box center [317, 60] width 438 height 20
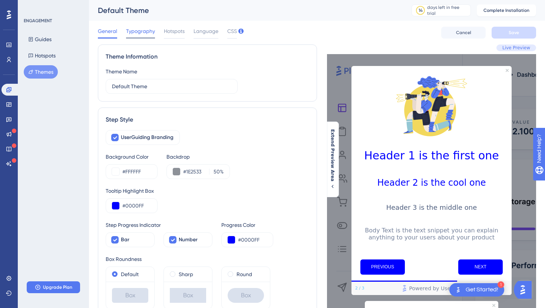
click at [138, 31] on span "Typography" at bounding box center [140, 31] width 29 height 9
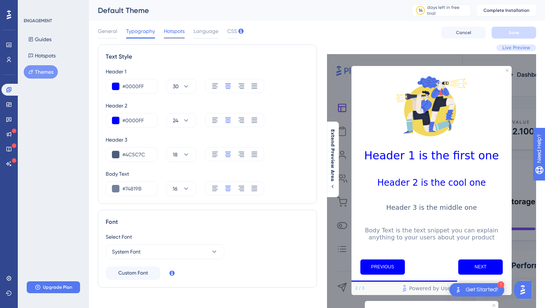
click at [177, 35] on span "Hotspots" at bounding box center [174, 31] width 21 height 9
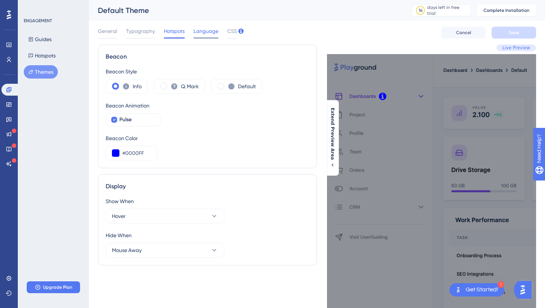
click at [210, 33] on span "Language" at bounding box center [206, 31] width 25 height 9
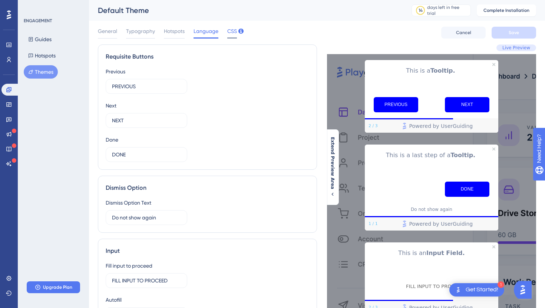
click at [231, 31] on span "CSS" at bounding box center [232, 31] width 10 height 9
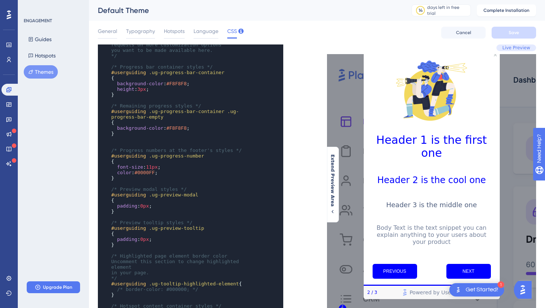
scroll to position [56, 0]
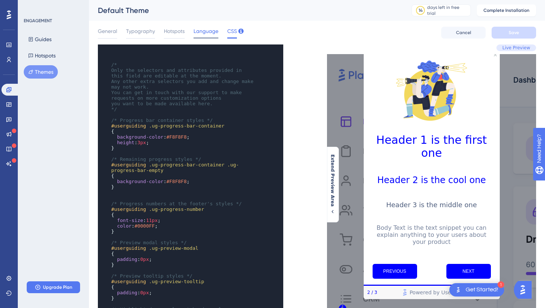
click at [208, 28] on span "Language" at bounding box center [206, 31] width 25 height 9
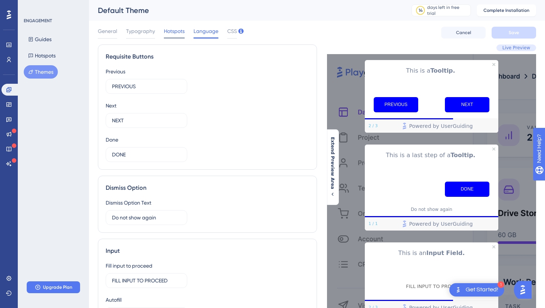
click at [169, 30] on span "Hotspots" at bounding box center [174, 31] width 21 height 9
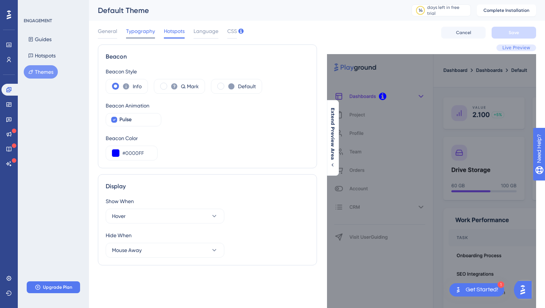
click at [138, 30] on span "Typography" at bounding box center [140, 31] width 29 height 9
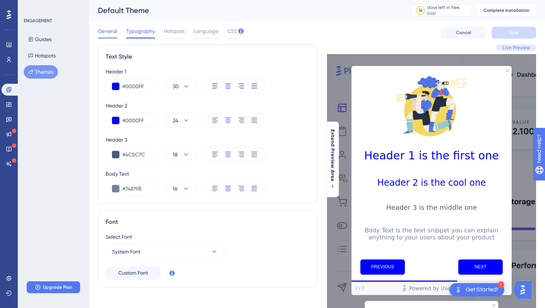
click at [113, 30] on span "General" at bounding box center [107, 31] width 19 height 9
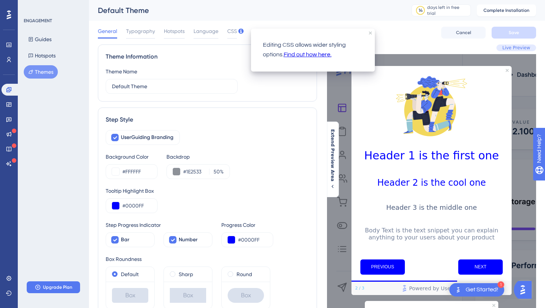
click at [372, 33] on div "Editing CSS allows wider styling options. Find out how here." at bounding box center [313, 50] width 124 height 43
click at [370, 32] on icon "close tooltip" at bounding box center [370, 33] width 3 height 3
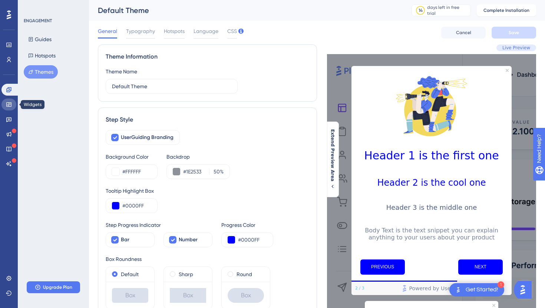
click at [12, 102] on link at bounding box center [8, 105] width 15 height 12
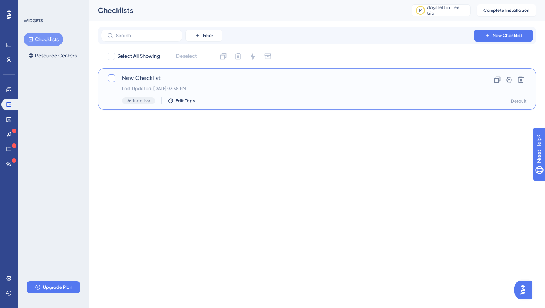
click at [113, 78] on div at bounding box center [111, 78] width 7 height 7
checkbox input "true"
click at [113, 78] on icon at bounding box center [112, 78] width 4 height 3
checkbox input "false"
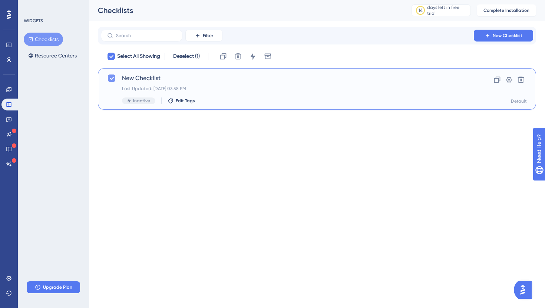
checkbox input "false"
click at [463, 85] on div "New Checklist Last Updated: Sep 25 2025, 03:58 PM Inactive Edit Tags Clone Sett…" at bounding box center [317, 89] width 420 height 30
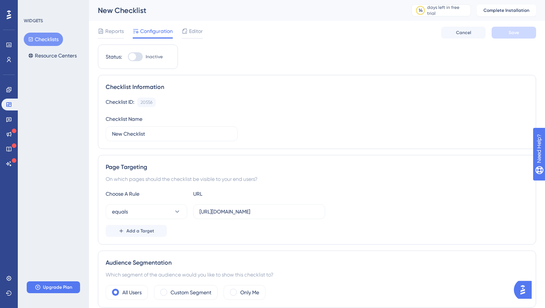
click at [139, 57] on div at bounding box center [135, 56] width 15 height 9
click at [128, 57] on input "Inactive" at bounding box center [128, 57] width 0 height 0
checkbox input "false"
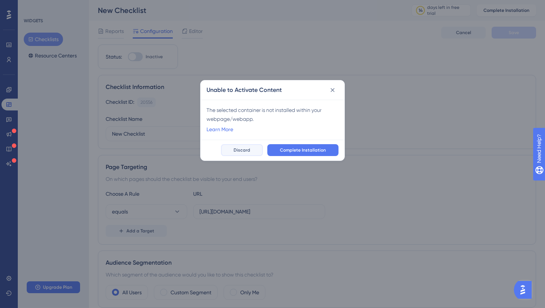
click at [234, 149] on button "Discard" at bounding box center [242, 150] width 42 height 12
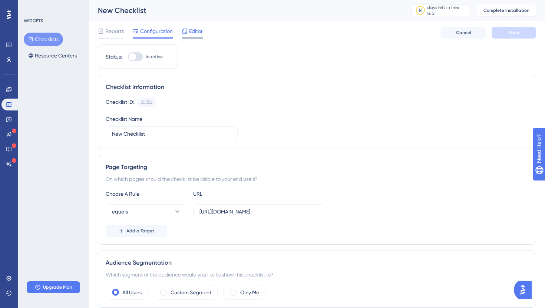
click at [191, 30] on span "Editor" at bounding box center [196, 31] width 14 height 9
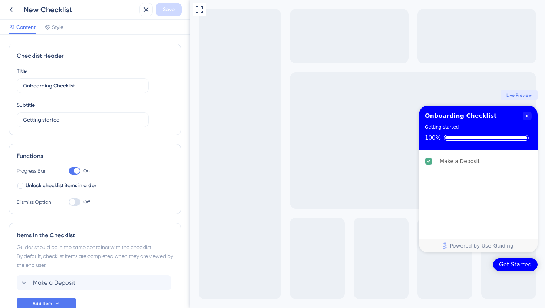
click at [515, 263] on div "Get Started" at bounding box center [515, 264] width 33 height 7
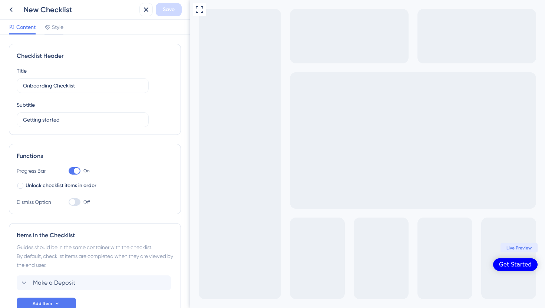
click at [515, 263] on div "Get Started" at bounding box center [515, 264] width 33 height 7
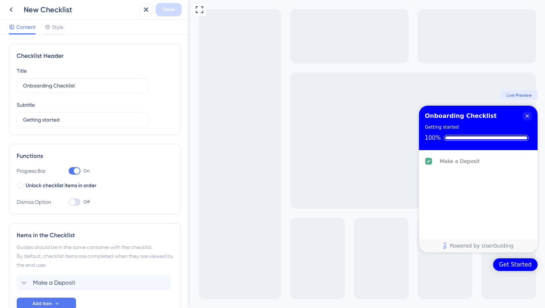
click at [522, 100] on div "Full Screen Preview Get Started Onboarding Checklist Getting started 100% Make …" at bounding box center [367, 154] width 355 height 308
click at [495, 161] on div "Make a Deposit" at bounding box center [478, 161] width 113 height 16
click at [518, 163] on div "Make a Deposit" at bounding box center [478, 161] width 113 height 16
click at [484, 162] on icon "Make a Deposit is complete." at bounding box center [483, 161] width 3 height 6
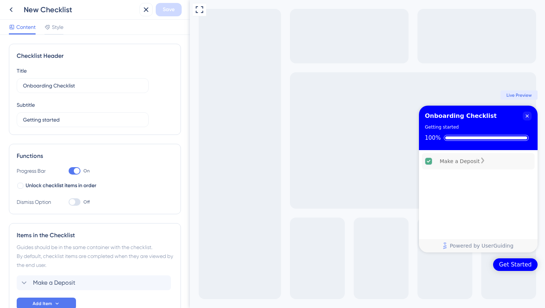
click at [484, 162] on icon "Make a Deposit is complete." at bounding box center [483, 161] width 3 height 6
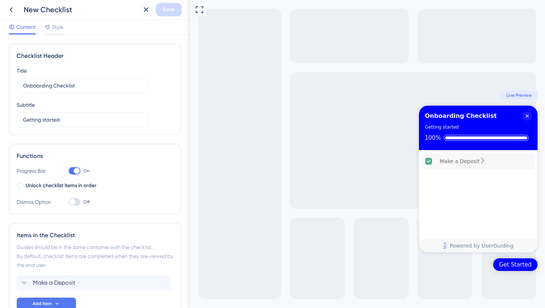
click at [484, 162] on icon "Make a Deposit is complete." at bounding box center [483, 161] width 3 height 6
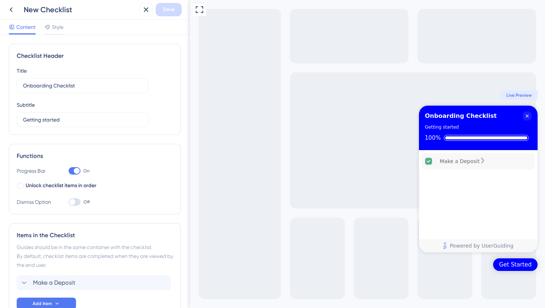
click at [484, 162] on icon "Make a Deposit is complete." at bounding box center [483, 161] width 3 height 6
click at [527, 117] on icon "Close Checklist" at bounding box center [528, 116] width 6 height 6
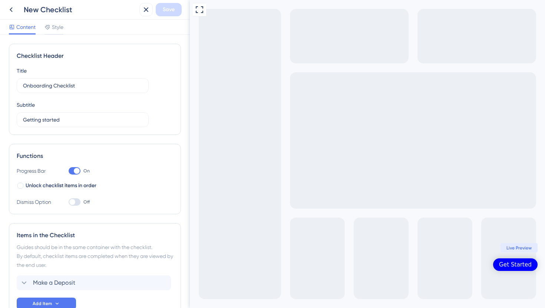
click at [507, 262] on div "Get Started" at bounding box center [515, 264] width 33 height 7
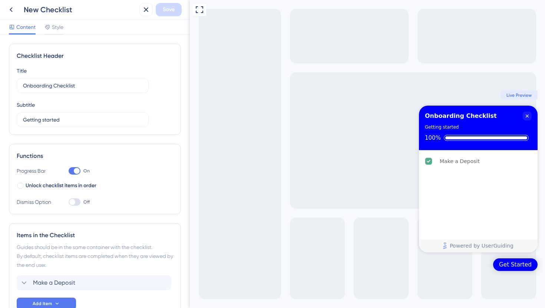
click at [503, 256] on div "Full Screen Preview Get Started Onboarding Checklist Getting started 100% Make …" at bounding box center [367, 154] width 355 height 308
click at [505, 266] on div "Get Started" at bounding box center [515, 264] width 33 height 7
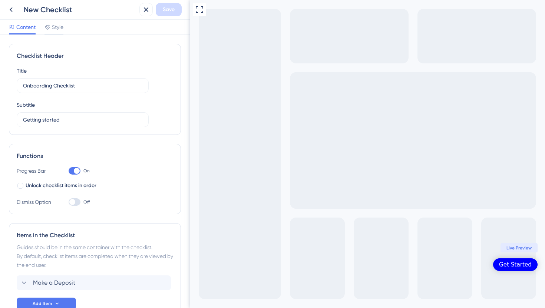
click at [505, 266] on div "Get Started" at bounding box center [515, 264] width 33 height 7
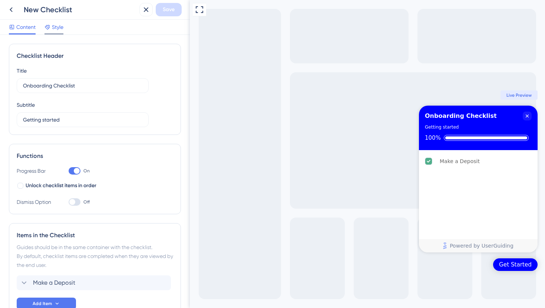
click at [50, 33] on div at bounding box center [54, 33] width 19 height 1
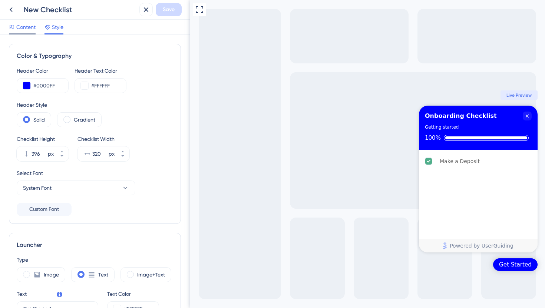
click at [30, 27] on span "Content" at bounding box center [25, 27] width 19 height 9
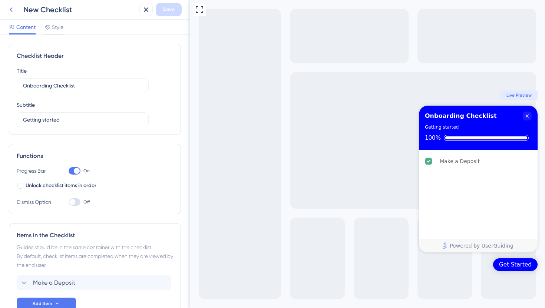
click at [16, 10] on button at bounding box center [10, 9] width 13 height 13
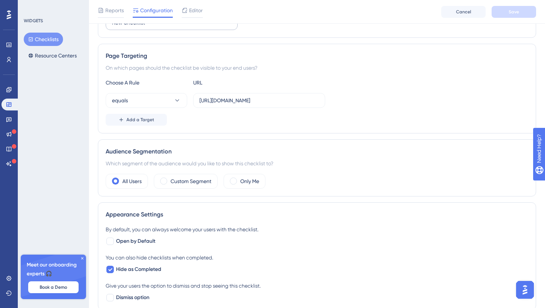
scroll to position [116, 0]
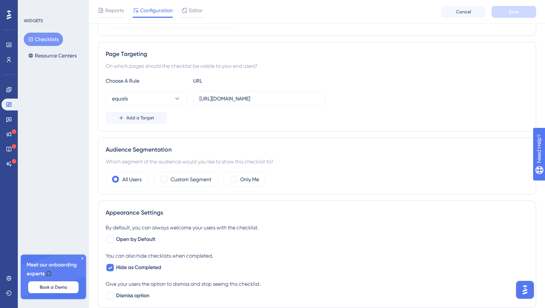
click at [167, 160] on div "Which segment of the audience would you like to show this checklist to?" at bounding box center [317, 161] width 423 height 9
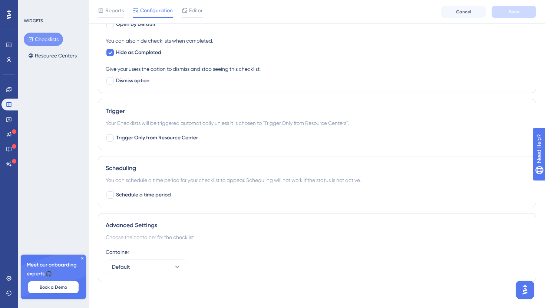
scroll to position [335, 0]
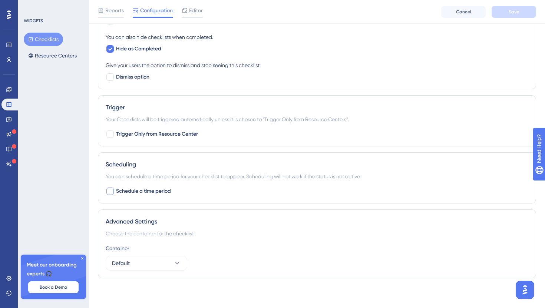
click at [111, 194] on div at bounding box center [109, 191] width 7 height 7
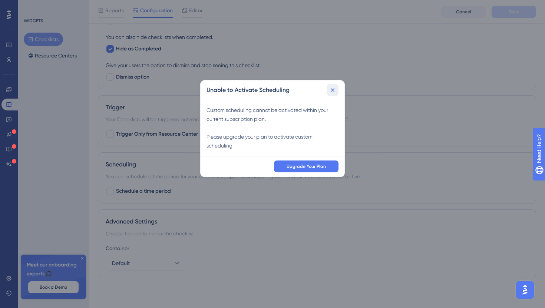
click at [331, 88] on icon at bounding box center [332, 89] width 7 height 7
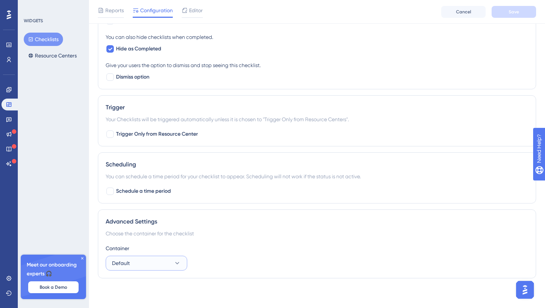
click at [173, 265] on button "Default" at bounding box center [147, 263] width 82 height 15
click at [9, 119] on icon at bounding box center [8, 120] width 5 height 5
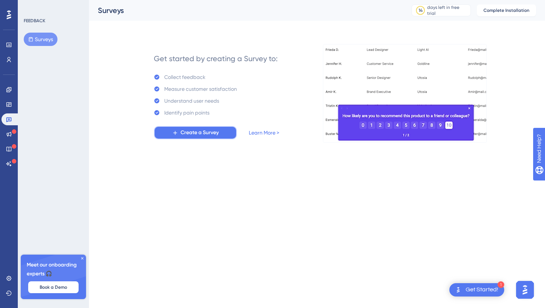
click at [216, 133] on span "Create a Survey" at bounding box center [200, 132] width 38 height 9
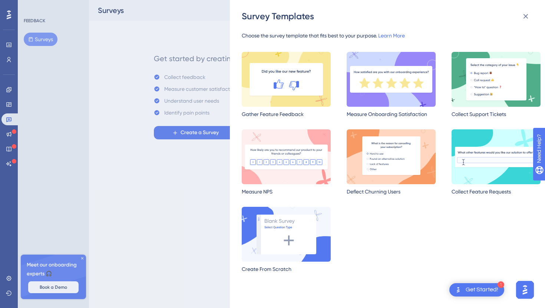
click at [484, 76] on img at bounding box center [496, 79] width 89 height 55
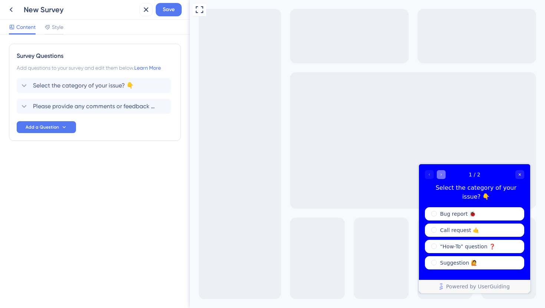
click at [441, 173] on icon "Go to Question 2" at bounding box center [441, 174] width 4 height 4
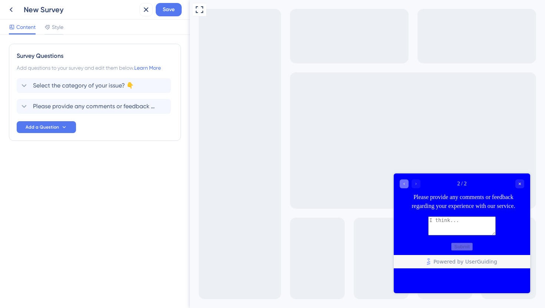
click at [404, 184] on icon "Go to Question 1" at bounding box center [404, 184] width 4 height 4
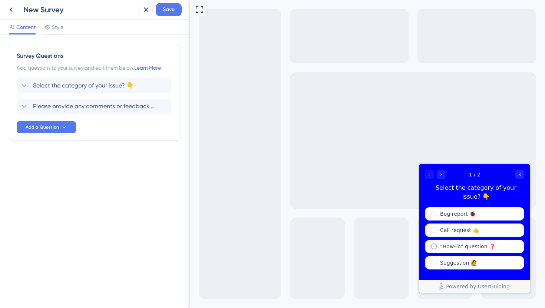
click at [450, 247] on label "“How-To” question ❓" at bounding box center [467, 246] width 55 height 7
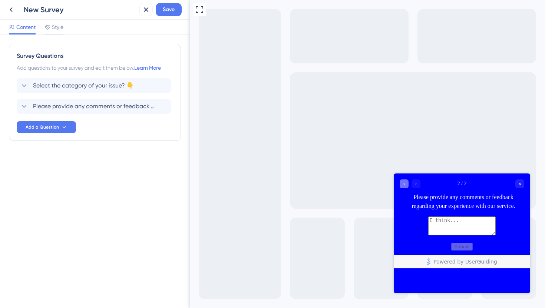
click at [407, 185] on div "Go to Question 1" at bounding box center [404, 184] width 9 height 9
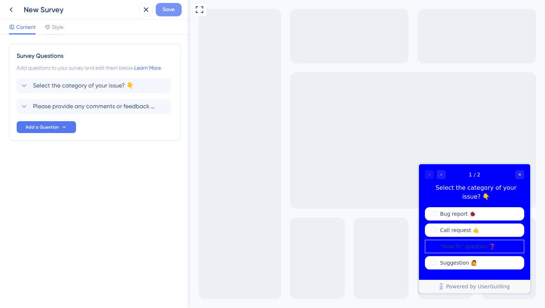
click at [172, 10] on span "Save" at bounding box center [169, 9] width 12 height 9
click at [12, 10] on icon at bounding box center [11, 9] width 9 height 9
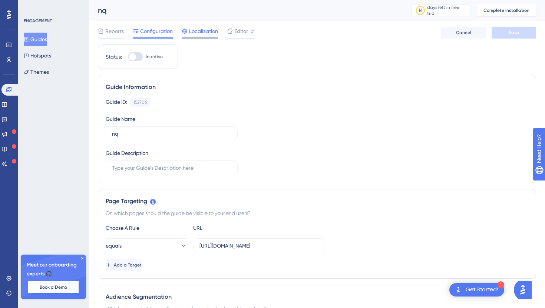
click at [196, 34] on span "Localization" at bounding box center [203, 31] width 29 height 9
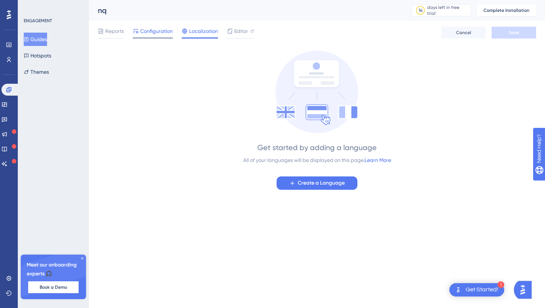
click at [147, 32] on span "Configuration" at bounding box center [156, 31] width 33 height 9
